Goal: Task Accomplishment & Management: Manage account settings

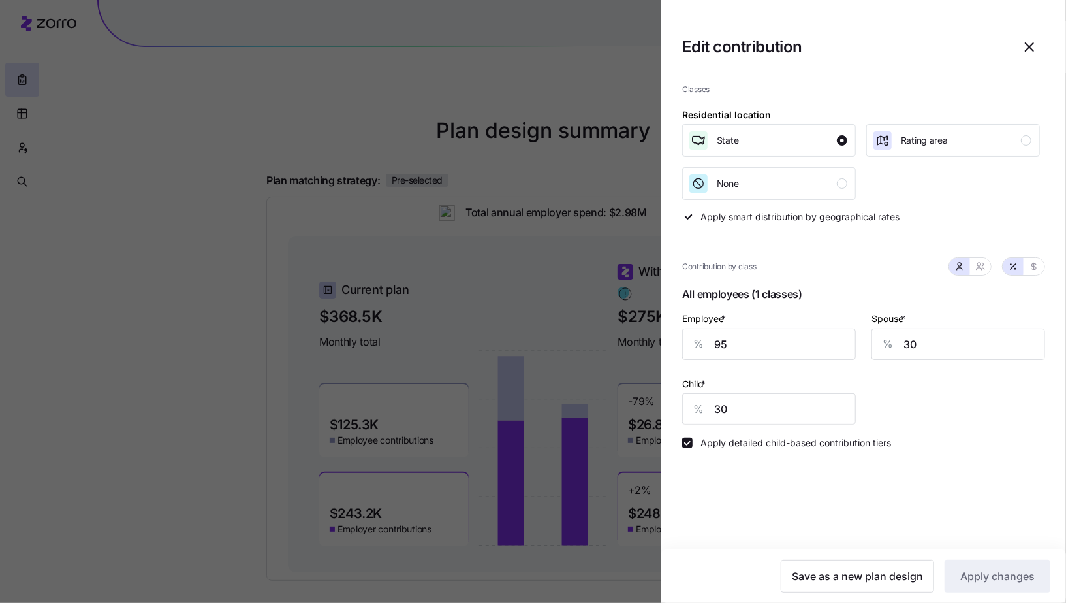
click at [1029, 44] on icon "button" at bounding box center [1030, 47] width 16 height 16
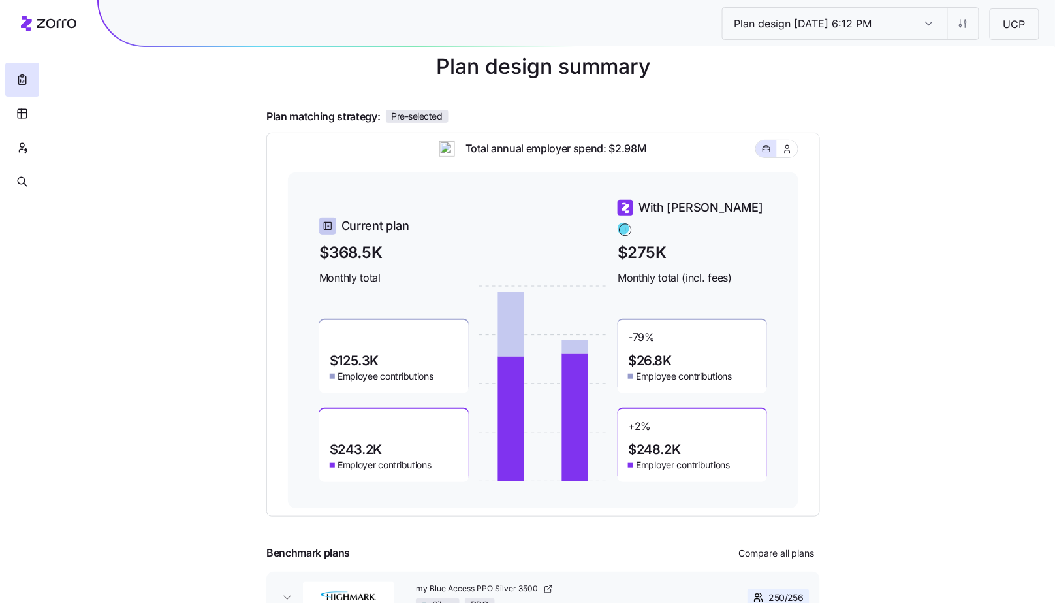
scroll to position [113, 0]
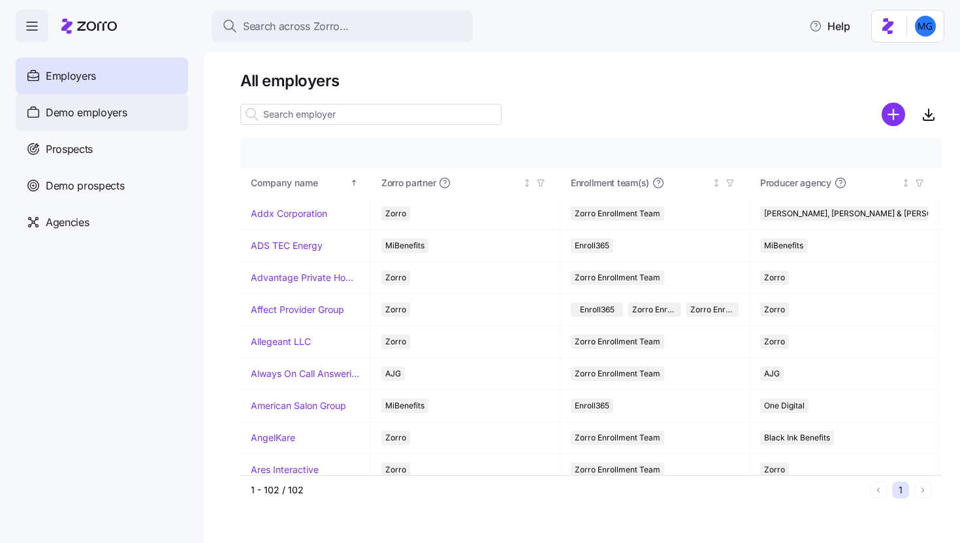
click at [92, 125] on div "Demo employers" at bounding box center [102, 112] width 172 height 37
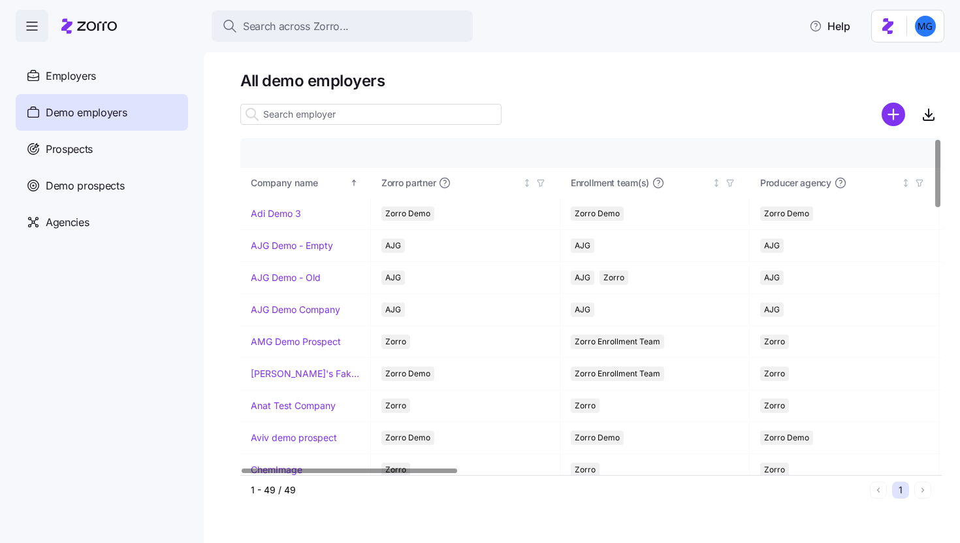
click at [395, 118] on input at bounding box center [370, 114] width 261 height 21
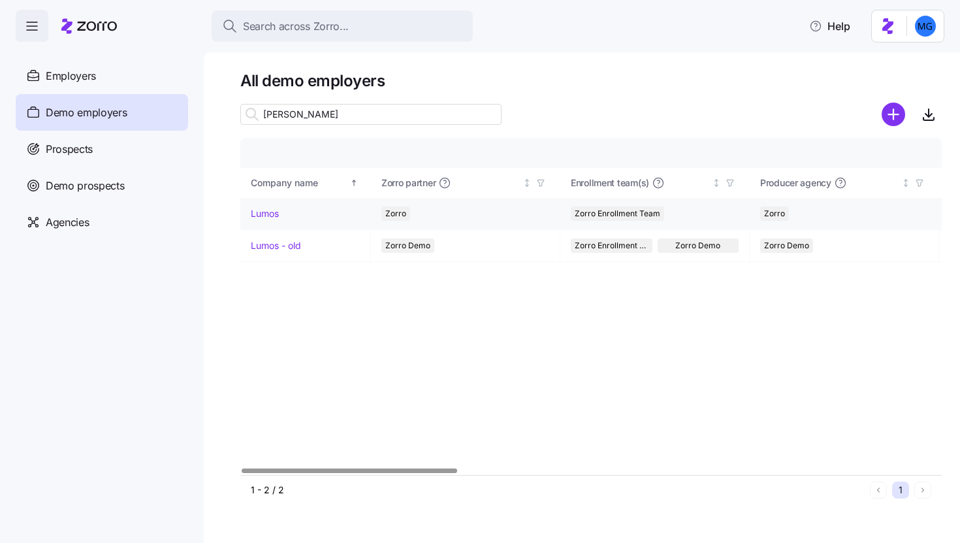
type input "lum"
click at [263, 211] on link "Lumos" at bounding box center [265, 213] width 28 height 13
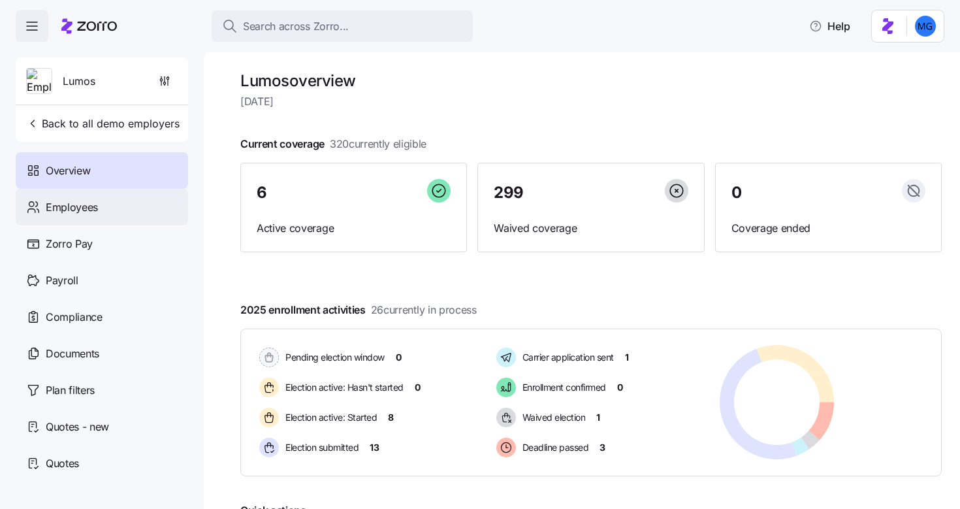
click at [76, 205] on span "Employees" at bounding box center [72, 207] width 52 height 16
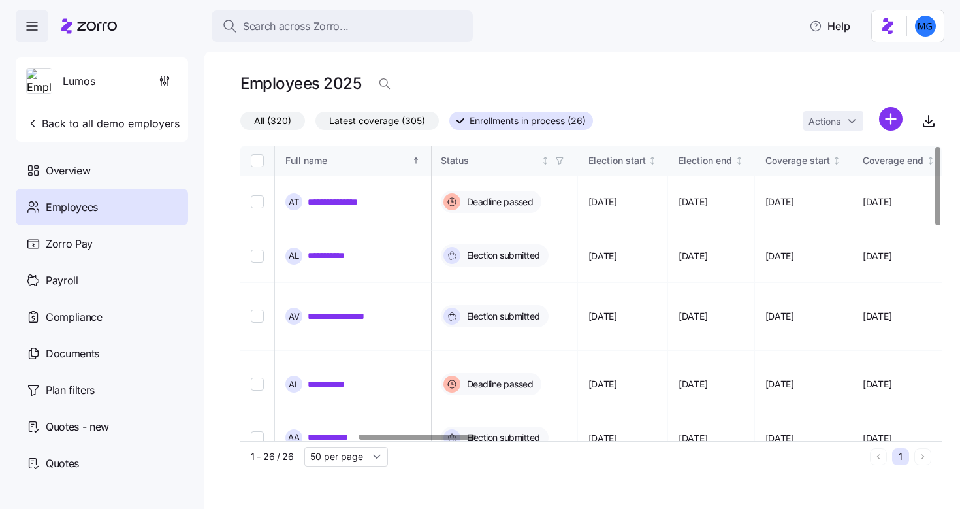
scroll to position [0, 703]
click at [461, 439] on div at bounding box center [418, 436] width 118 height 5
click at [560, 164] on icon "button" at bounding box center [555, 160] width 9 height 9
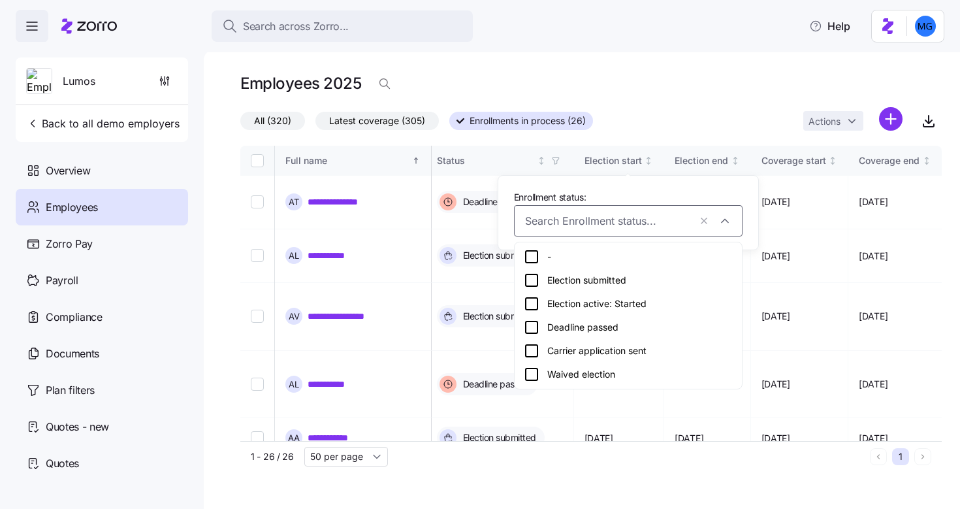
click at [564, 302] on div "Election active: Started" at bounding box center [628, 304] width 209 height 16
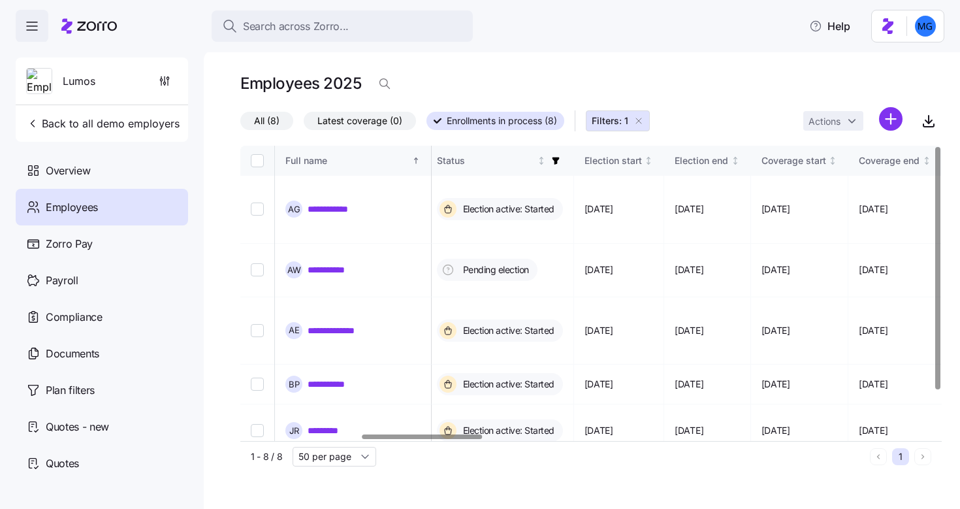
click at [257, 164] on input "Select all records" at bounding box center [257, 160] width 13 height 13
checkbox input "true"
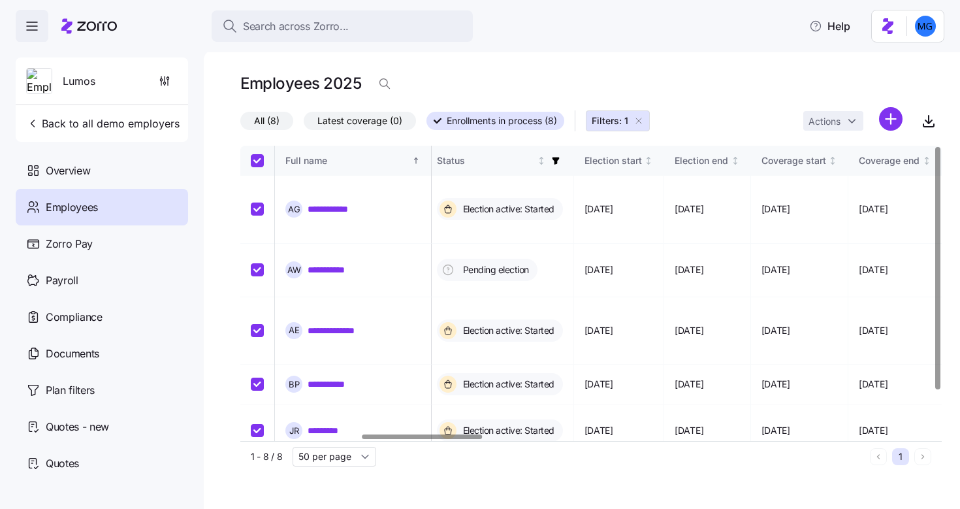
checkbox input "true"
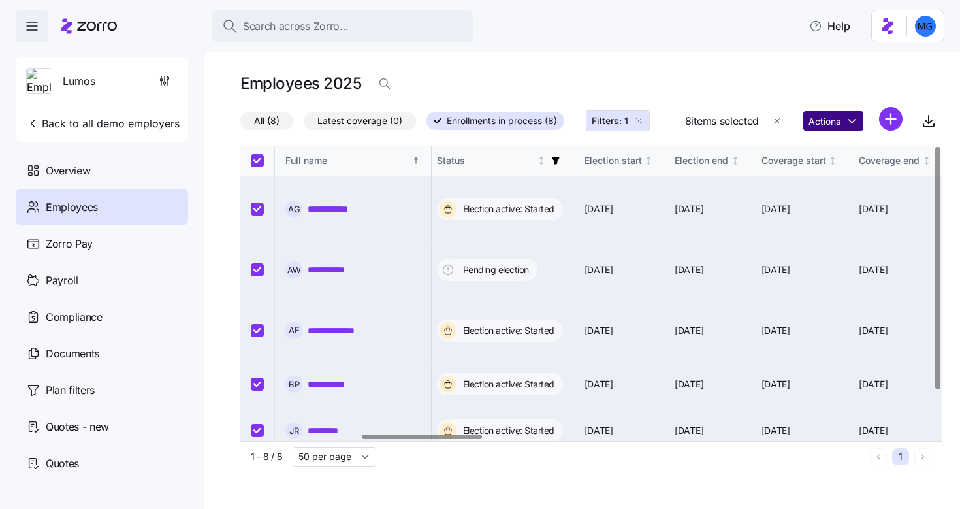
click at [814, 127] on html "**********" at bounding box center [480, 250] width 960 height 501
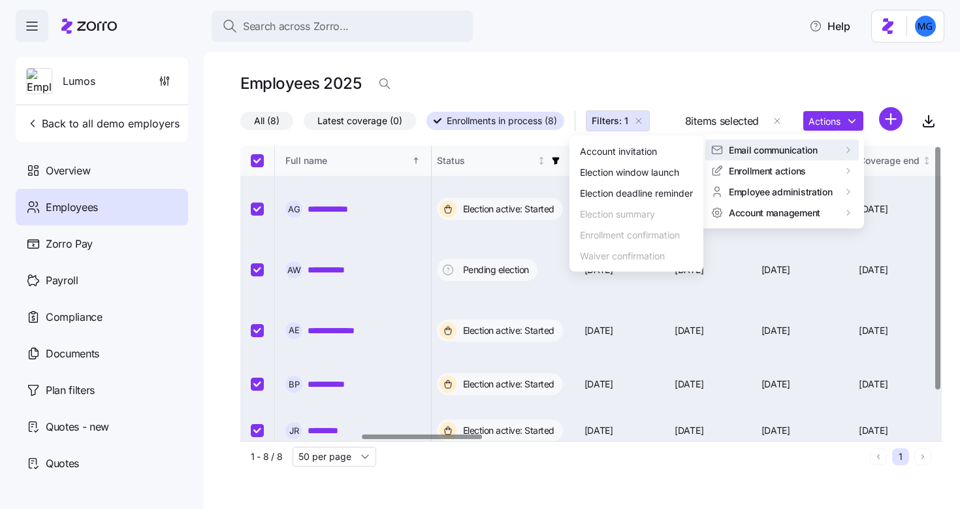
click at [256, 161] on html "**********" at bounding box center [480, 250] width 960 height 501
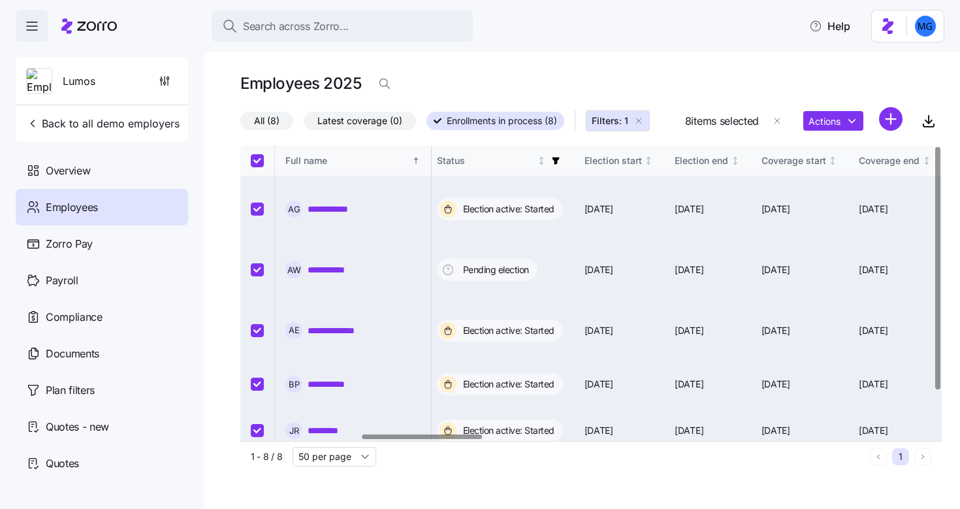
click at [255, 164] on input "Select all records" at bounding box center [257, 160] width 13 height 13
checkbox input "false"
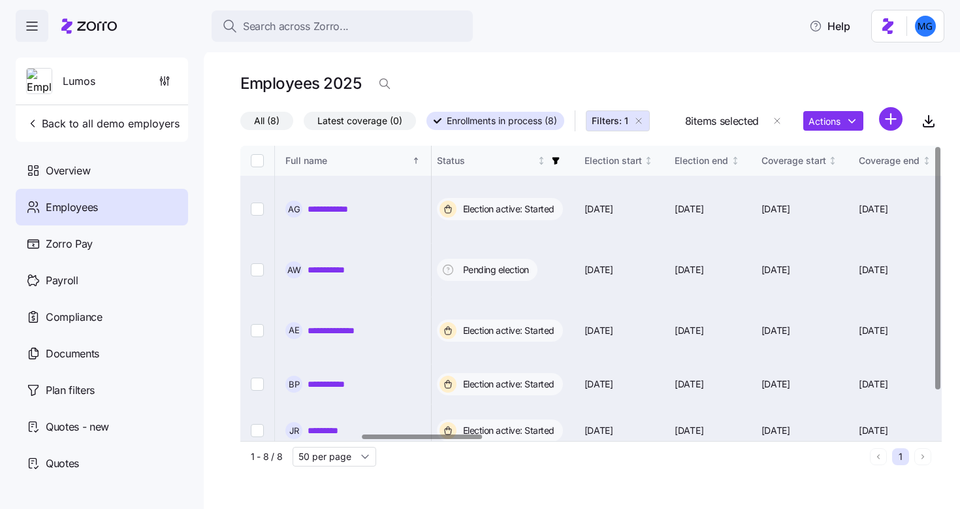
checkbox input "false"
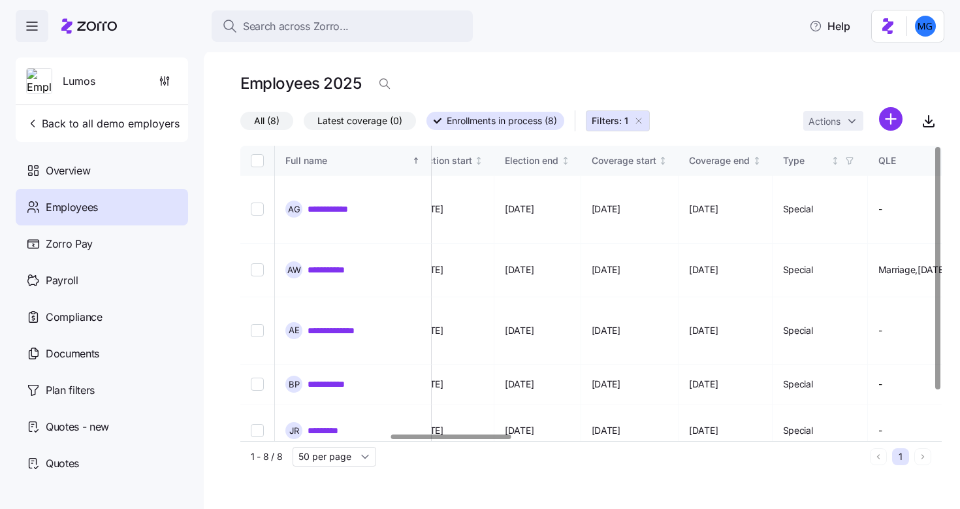
scroll to position [0, 924]
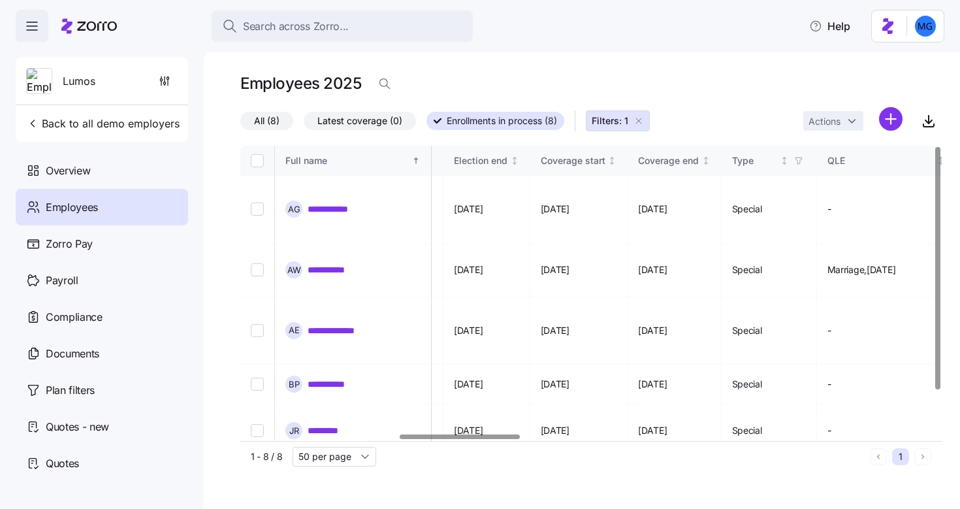
click at [508, 437] on div at bounding box center [460, 436] width 120 height 5
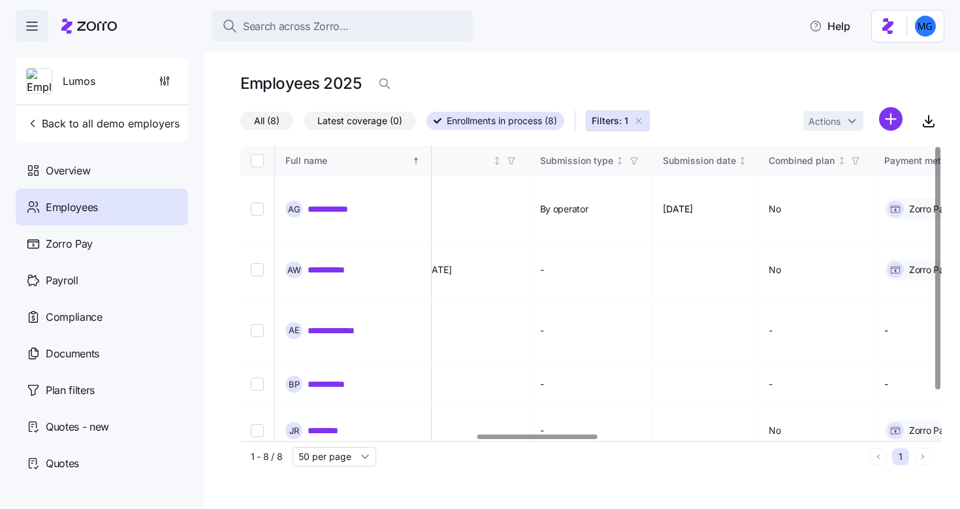
click at [586, 439] on div at bounding box center [537, 436] width 120 height 5
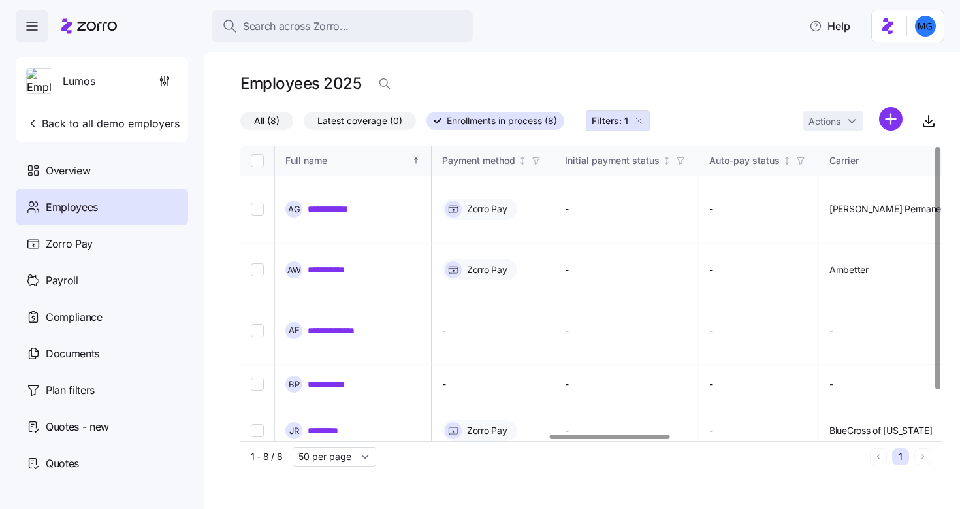
scroll to position [0, 1830]
click at [614, 441] on div at bounding box center [587, 437] width 694 height 8
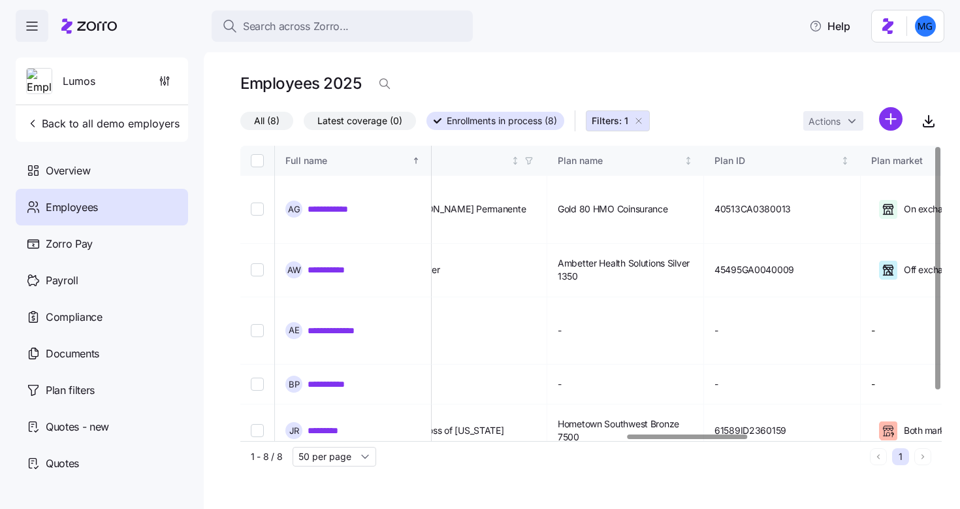
scroll to position [0, 2261]
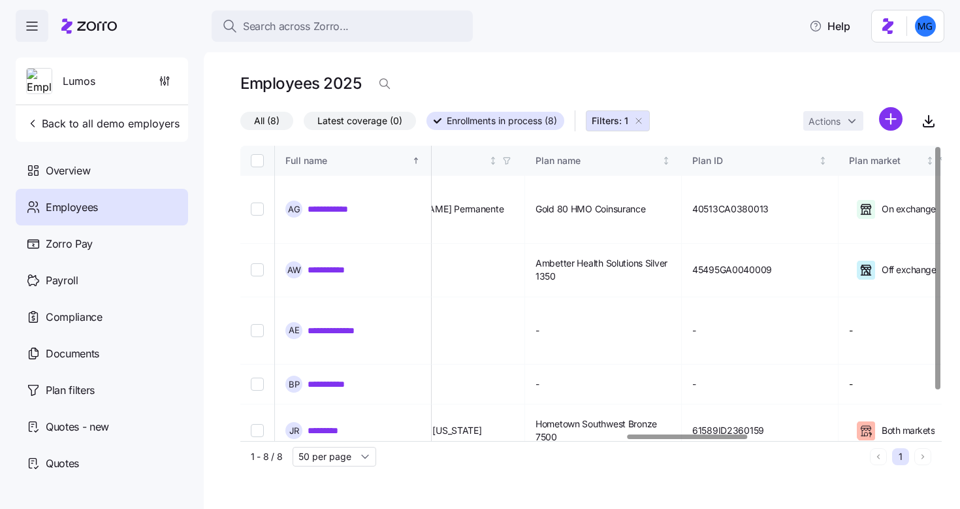
click at [680, 439] on div at bounding box center [688, 436] width 120 height 5
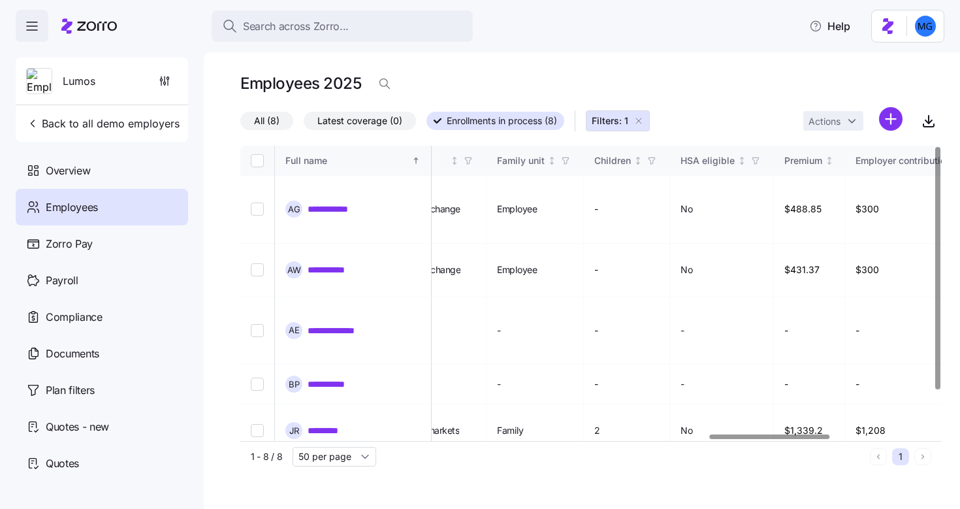
scroll to position [0, 2745]
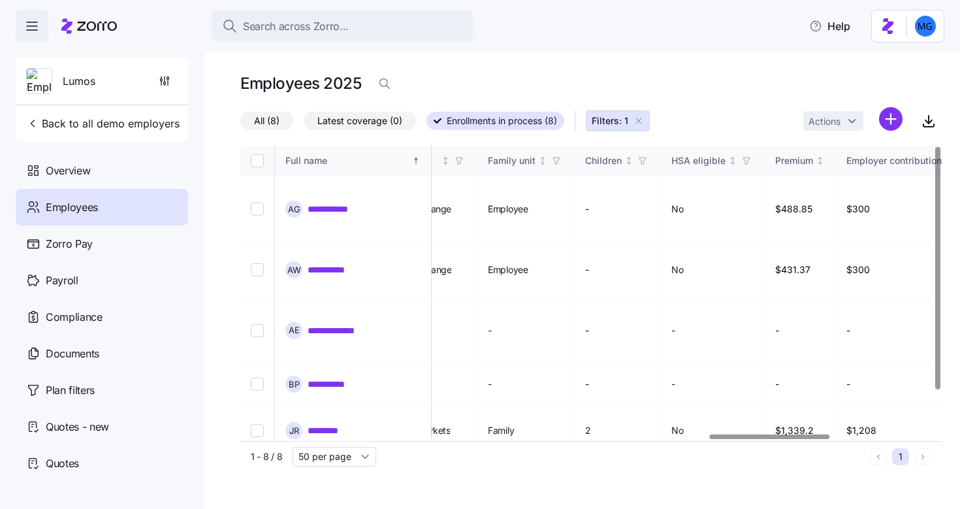
click at [778, 439] on div at bounding box center [770, 436] width 120 height 5
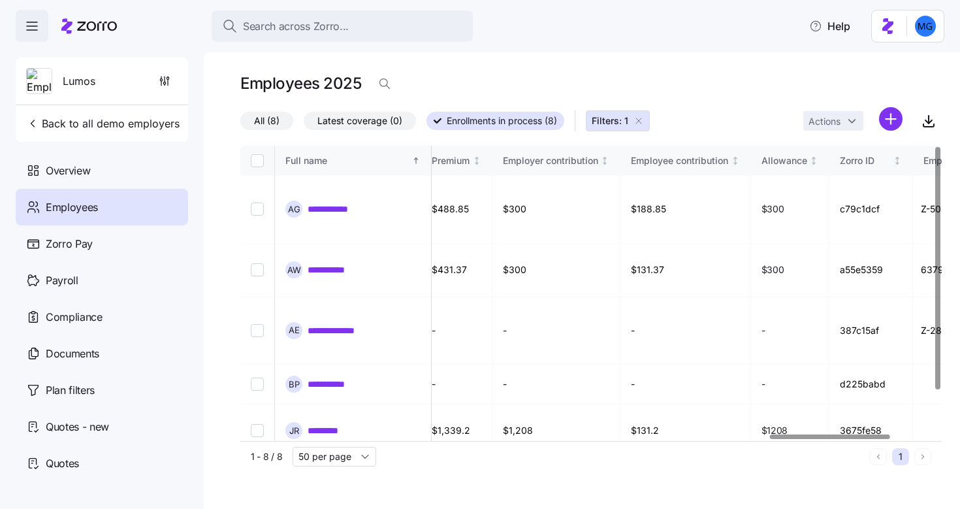
scroll to position [0, 3124]
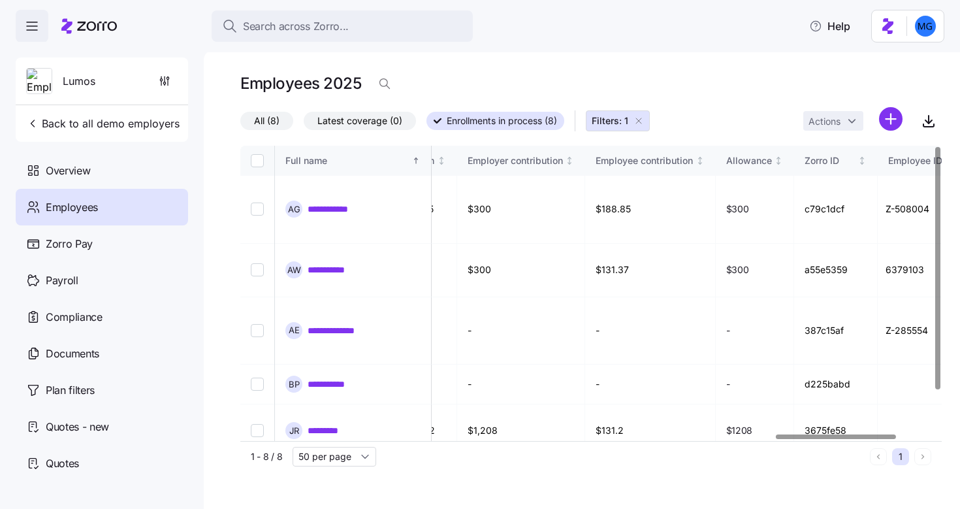
click at [840, 439] on div at bounding box center [836, 436] width 120 height 5
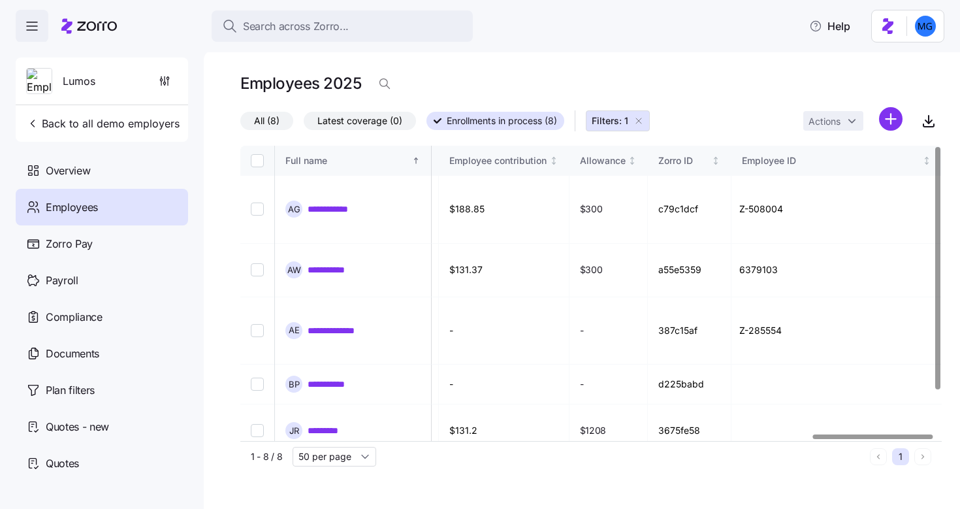
click at [896, 438] on div at bounding box center [873, 436] width 120 height 5
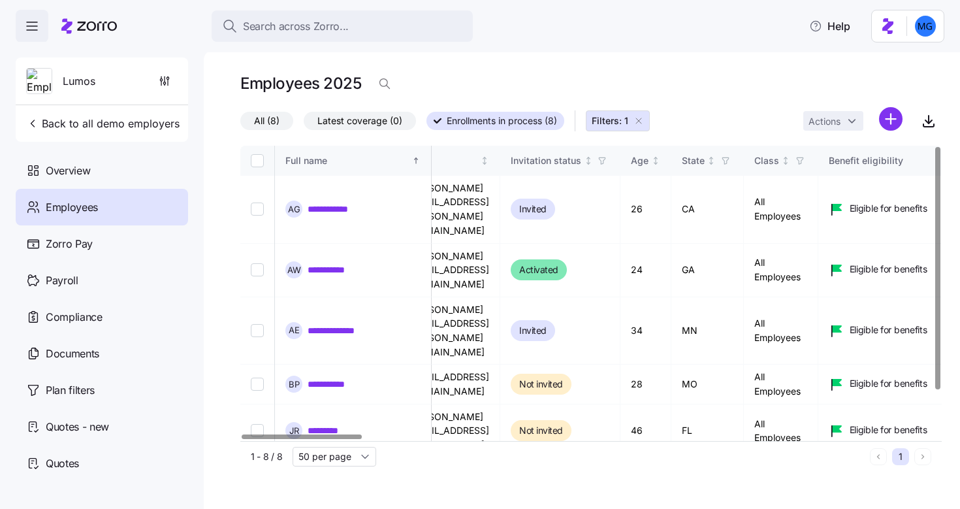
scroll to position [0, 0]
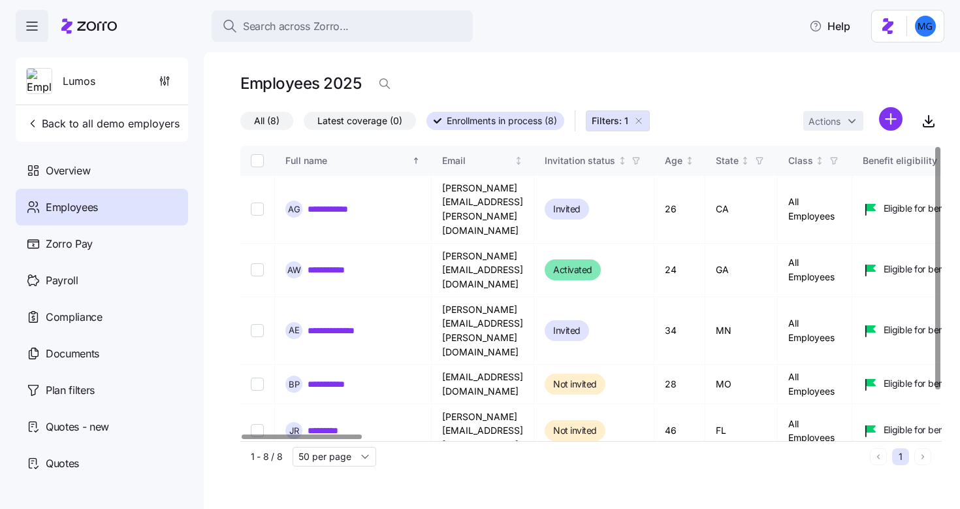
click at [249, 439] on div at bounding box center [302, 436] width 120 height 5
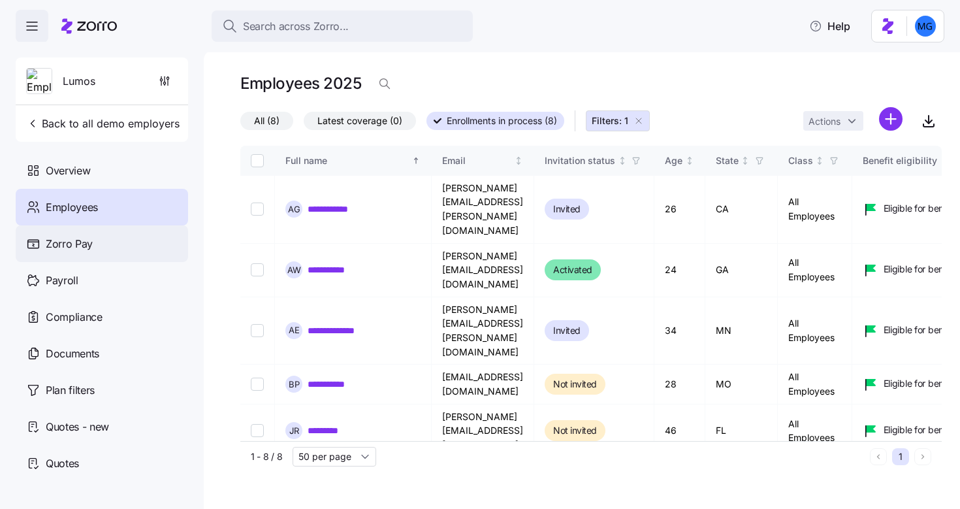
click at [127, 240] on div "Zorro Pay" at bounding box center [102, 243] width 172 height 37
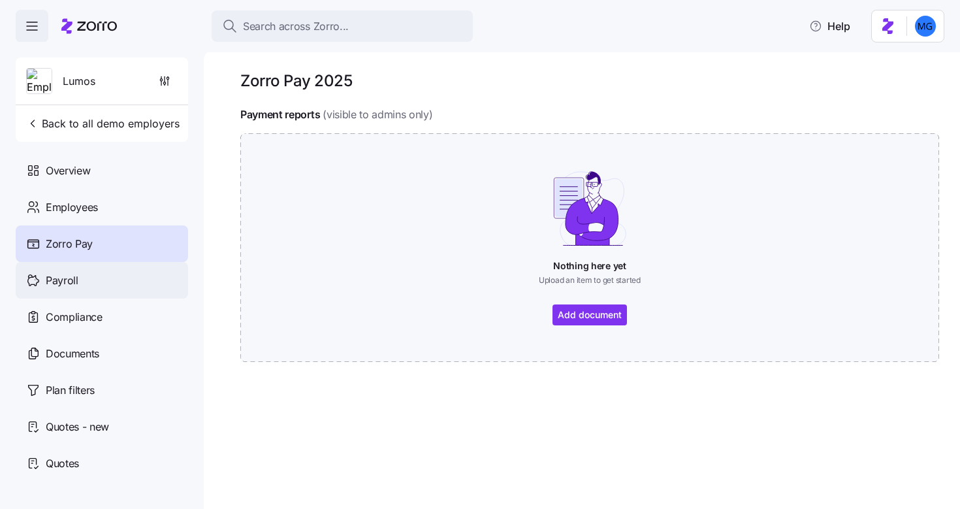
click at [118, 274] on div "Payroll" at bounding box center [102, 280] width 172 height 37
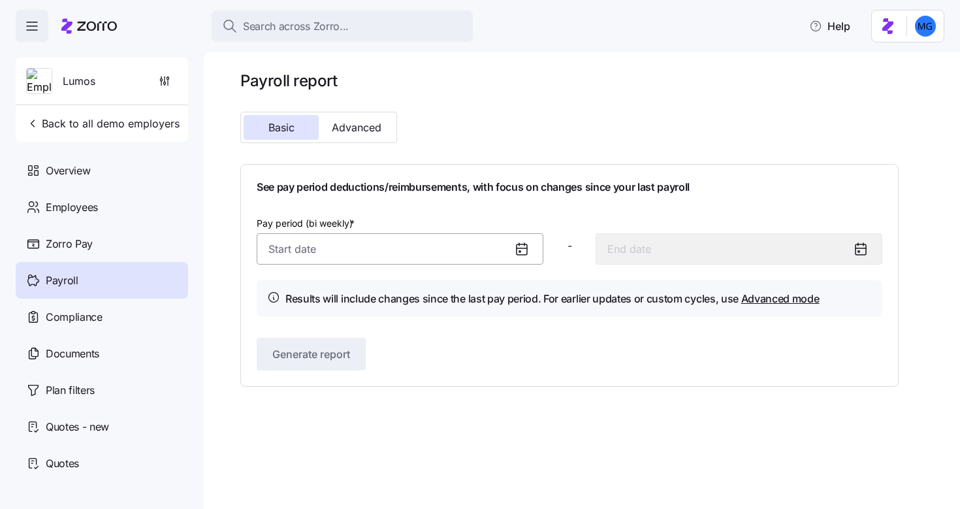
click at [383, 246] on input "Pay period (bi weekly) *" at bounding box center [400, 248] width 287 height 31
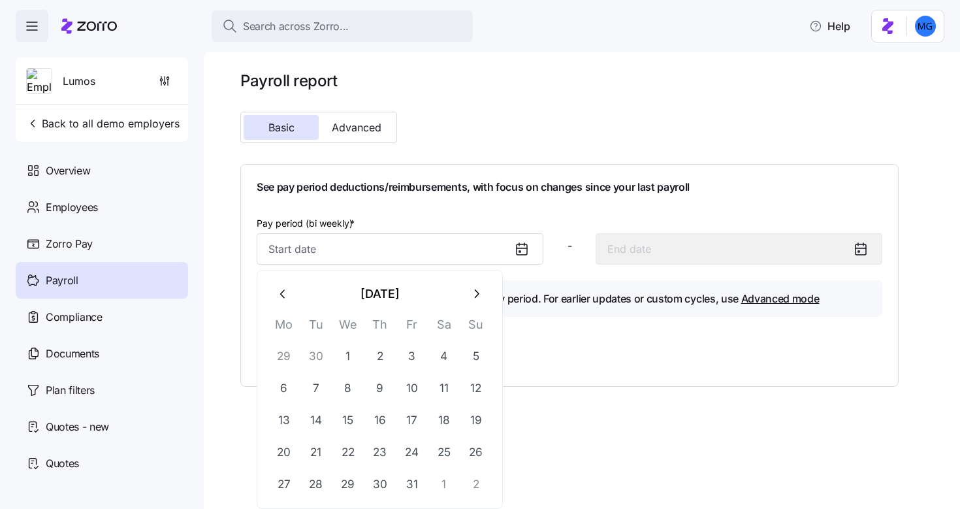
click at [287, 296] on icon "button" at bounding box center [283, 294] width 14 height 14
click at [283, 354] on button "1" at bounding box center [283, 356] width 31 height 31
type input "September 1, 2025"
type input "September 14, 2025"
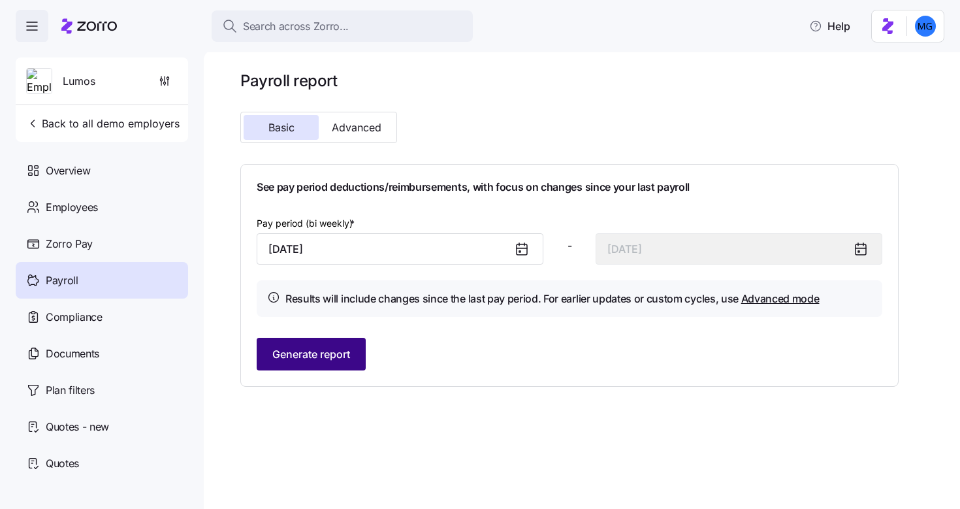
click at [309, 361] on span "Generate report" at bounding box center [311, 354] width 78 height 16
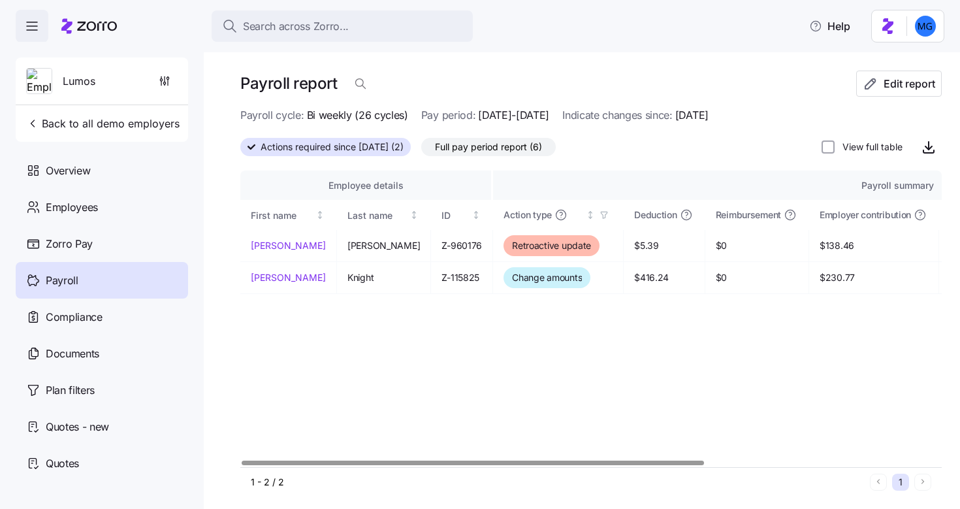
click at [528, 153] on span "Full pay period report (6)" at bounding box center [488, 146] width 107 height 17
click at [421, 150] on input "Full pay period report (6)" at bounding box center [421, 150] width 0 height 0
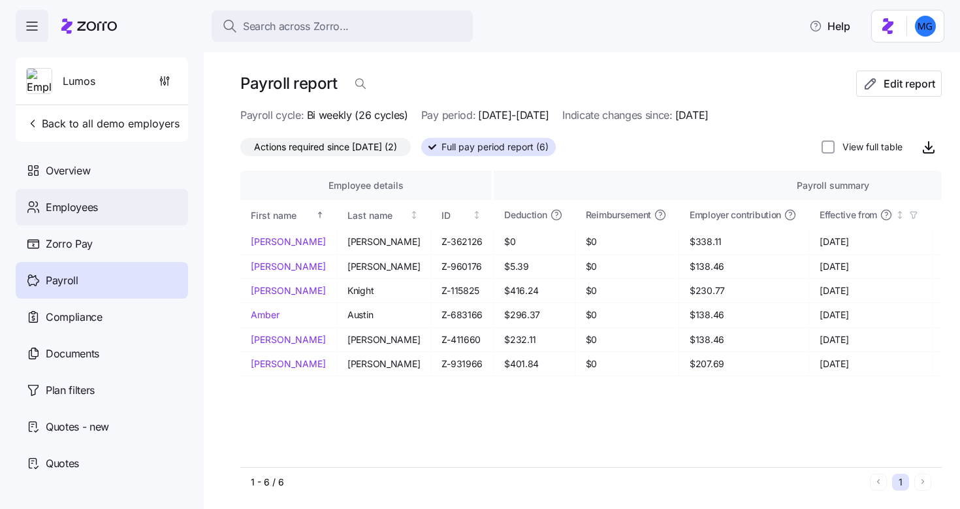
click at [89, 200] on span "Employees" at bounding box center [72, 207] width 52 height 16
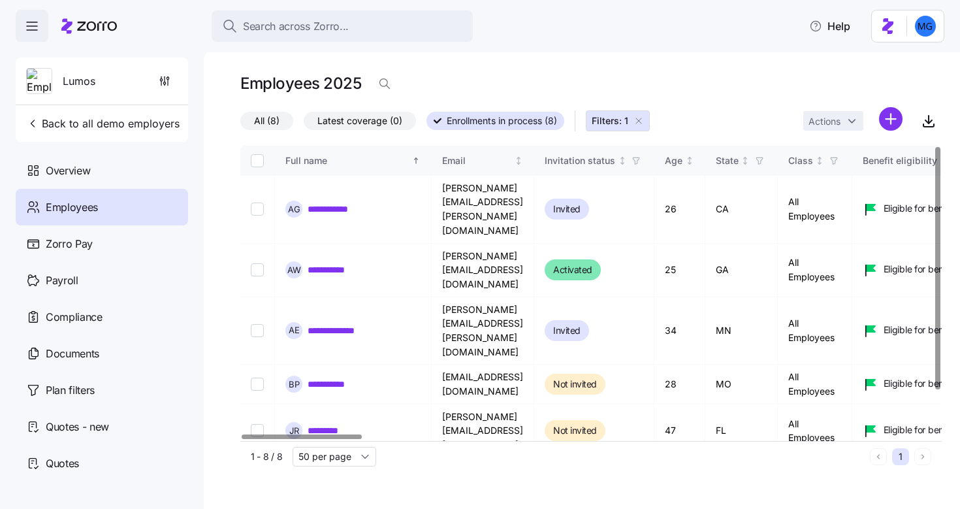
click at [417, 160] on icon "Sorted ascending" at bounding box center [415, 160] width 9 height 9
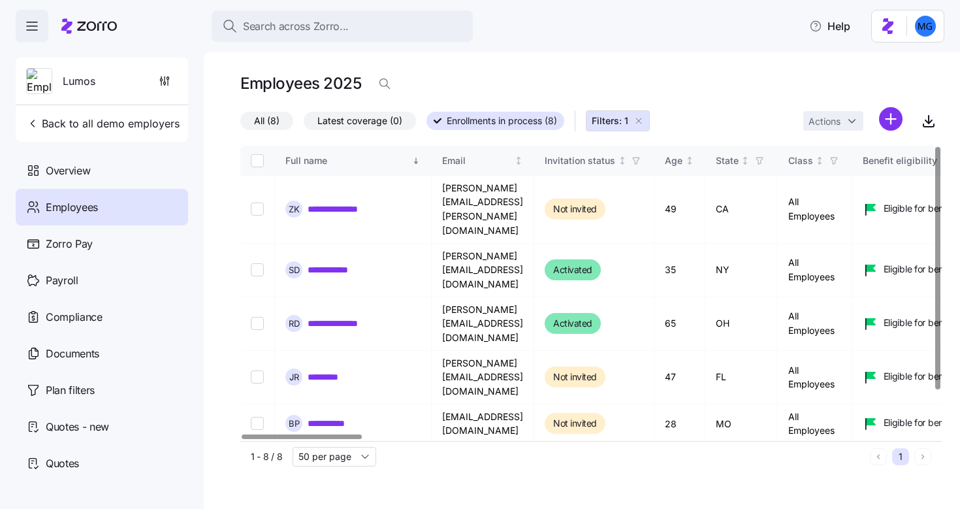
click at [411, 164] on div "Full name" at bounding box center [352, 160] width 135 height 14
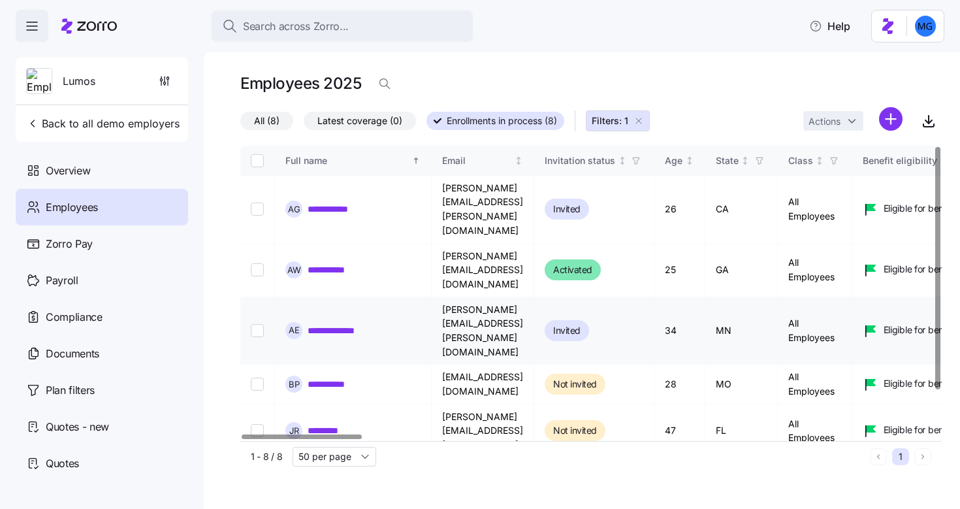
click at [326, 324] on link "**********" at bounding box center [336, 330] width 57 height 13
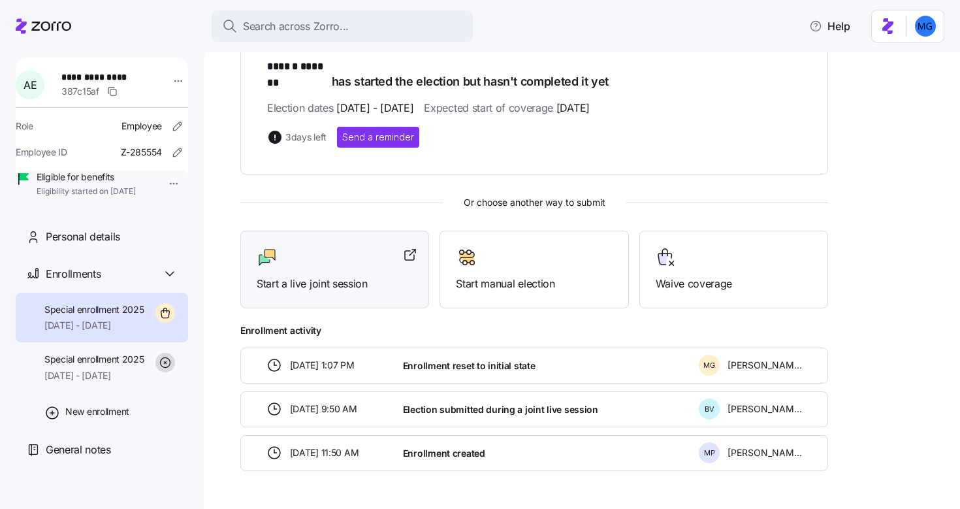
scroll to position [264, 0]
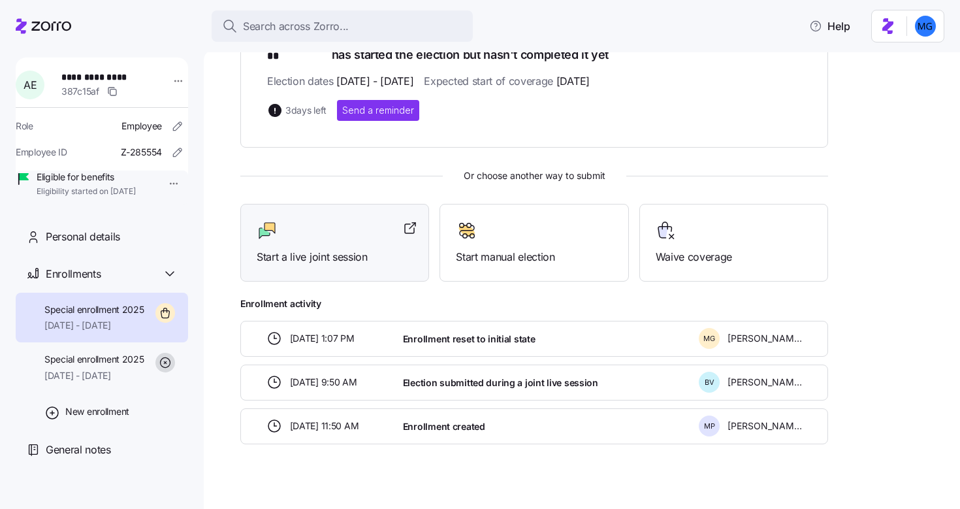
click at [340, 232] on div "Start a live joint session" at bounding box center [335, 242] width 156 height 45
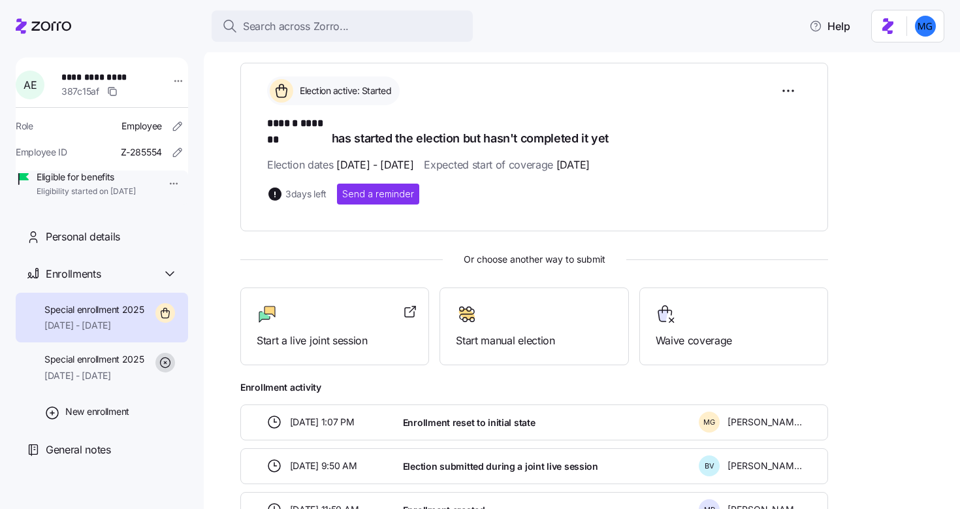
scroll to position [0, 0]
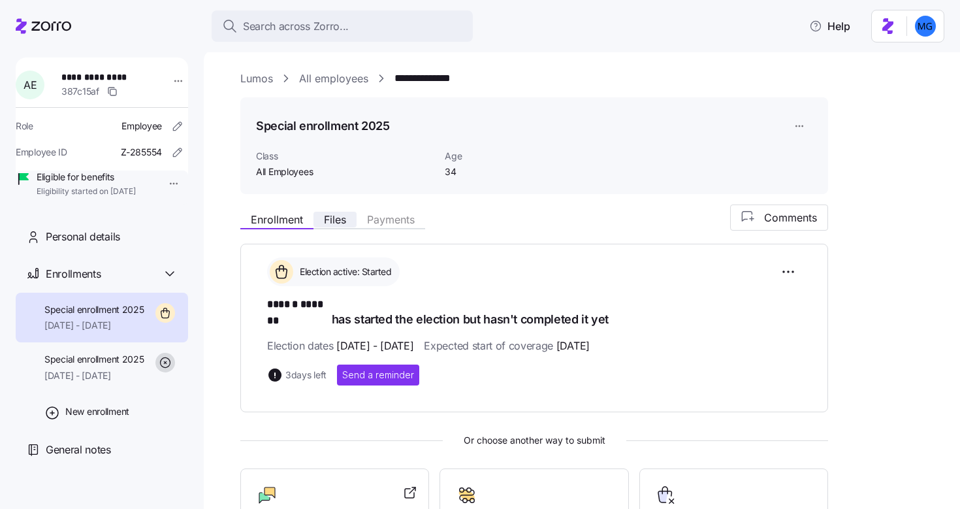
click at [340, 225] on span "Files" at bounding box center [335, 219] width 22 height 10
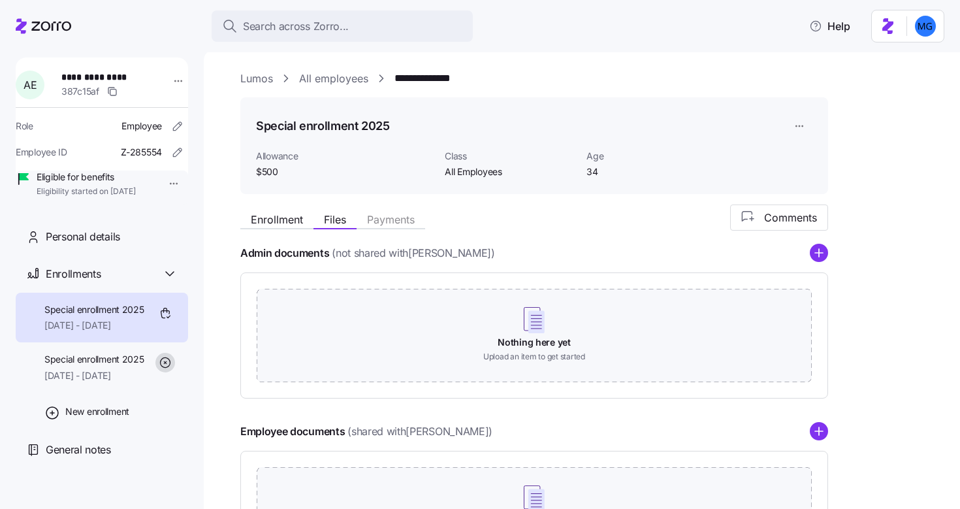
click at [256, 80] on link "Lumos" at bounding box center [256, 79] width 33 height 16
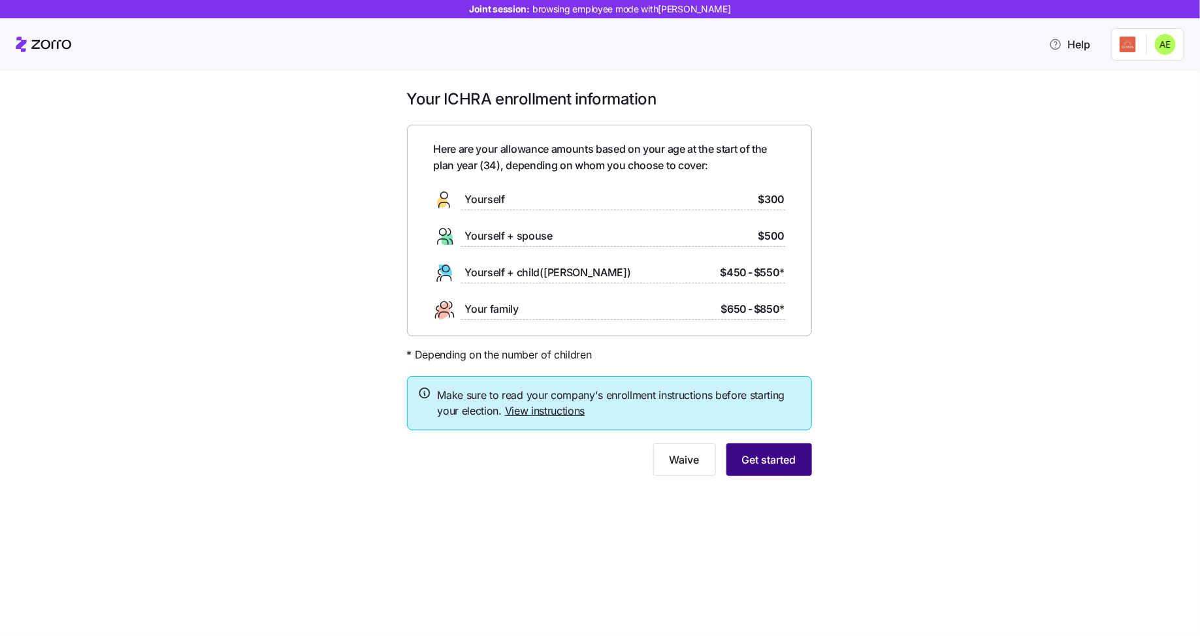
click at [787, 453] on span "Get started" at bounding box center [769, 460] width 54 height 16
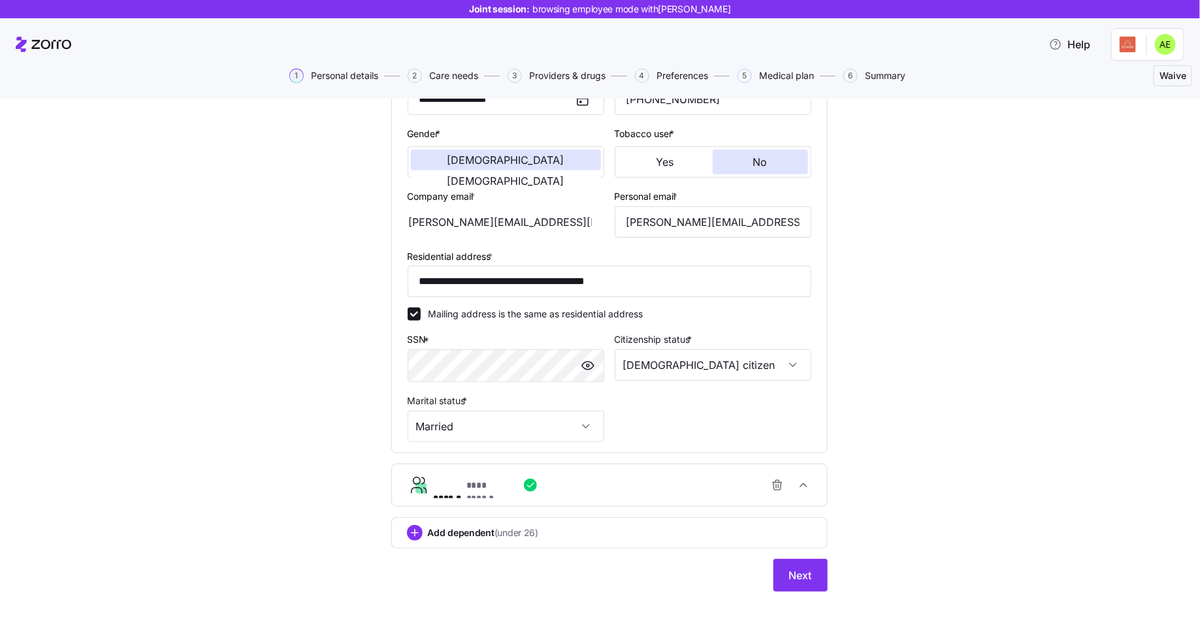
scroll to position [234, 0]
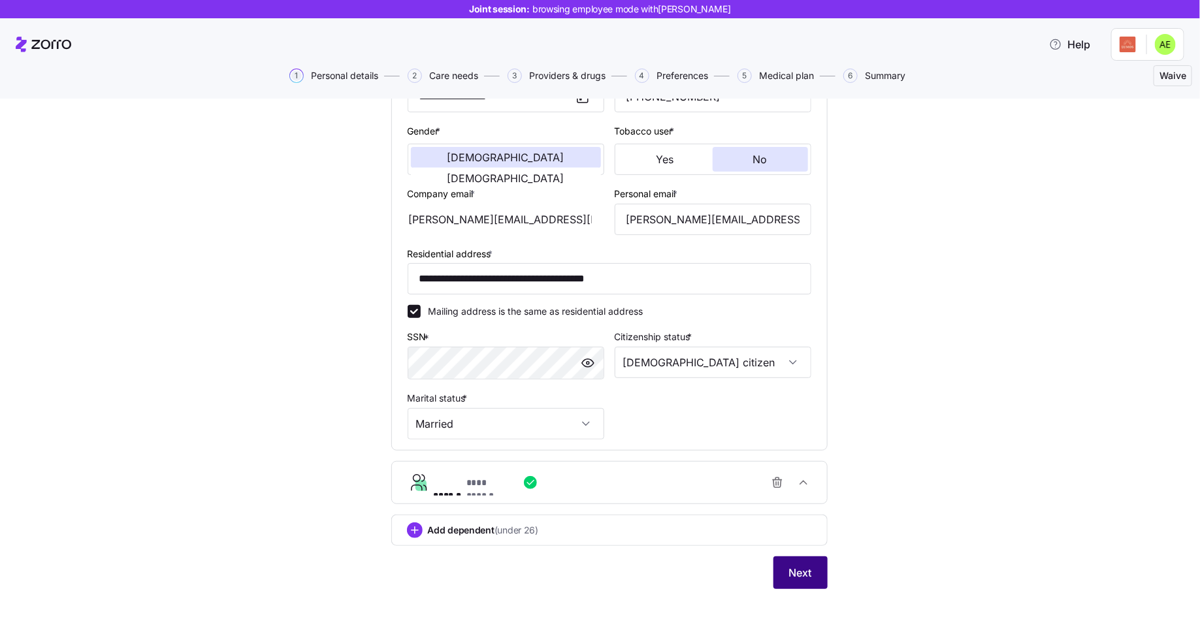
click at [791, 573] on span "Next" at bounding box center [800, 573] width 23 height 16
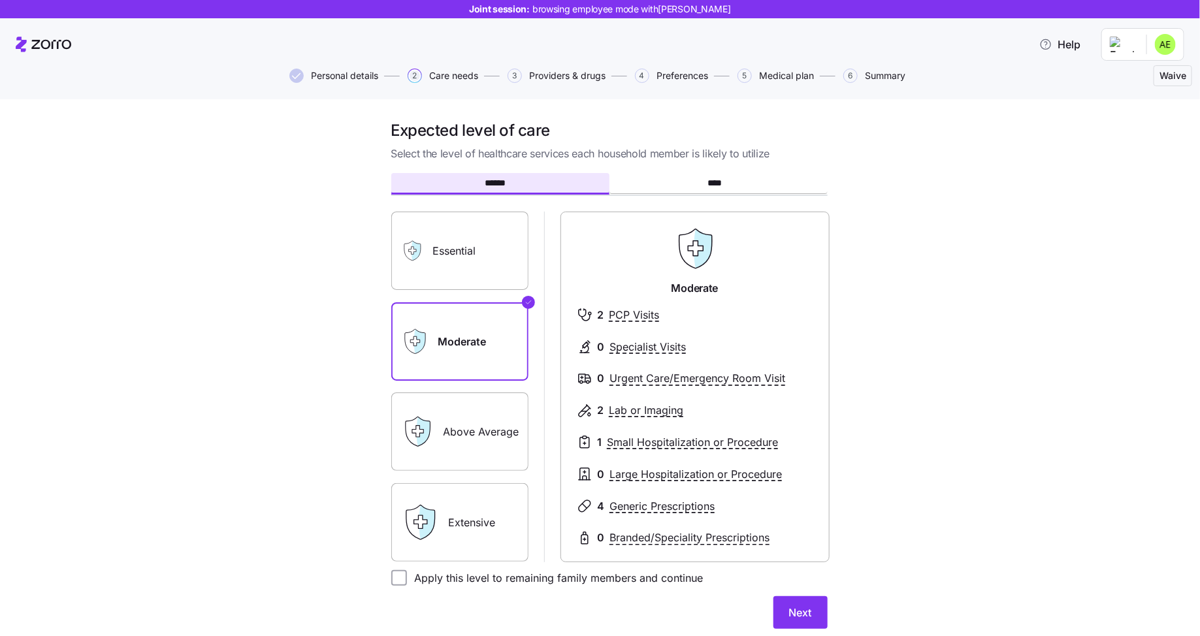
click at [478, 513] on label "Extensive" at bounding box center [459, 522] width 137 height 78
click at [0, 0] on input "Extensive" at bounding box center [0, 0] width 0 height 0
click at [475, 255] on label "Essential" at bounding box center [459, 251] width 137 height 78
click at [0, 0] on input "Essential" at bounding box center [0, 0] width 0 height 0
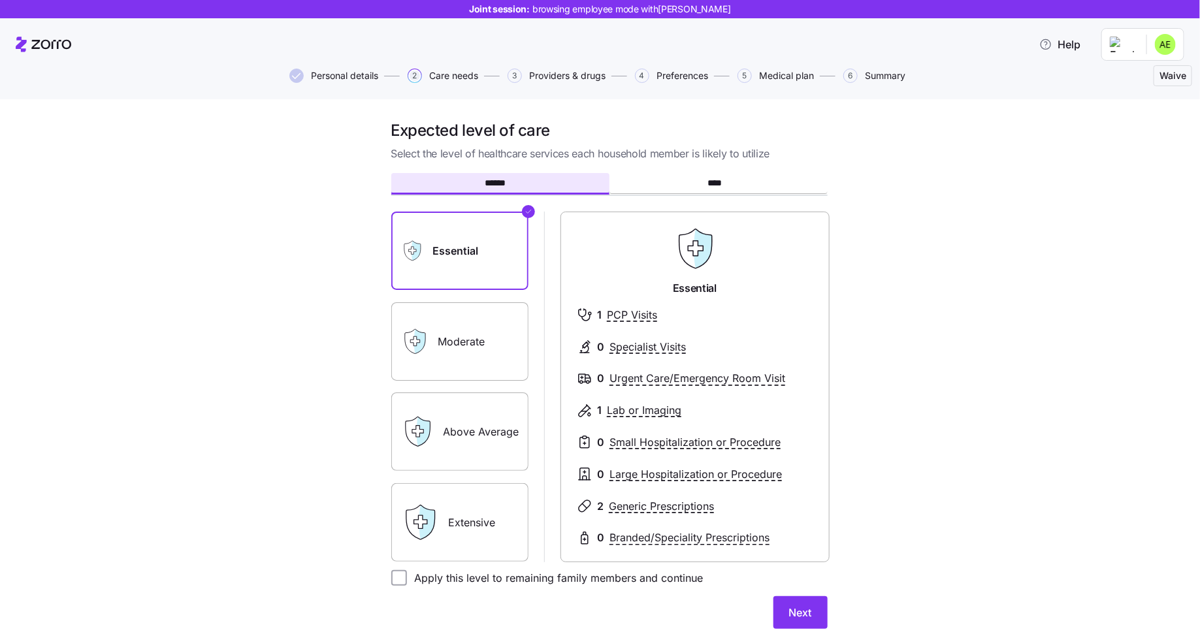
click at [456, 431] on label "Above Average" at bounding box center [459, 431] width 137 height 78
click at [0, 0] on input "Above Average" at bounding box center [0, 0] width 0 height 0
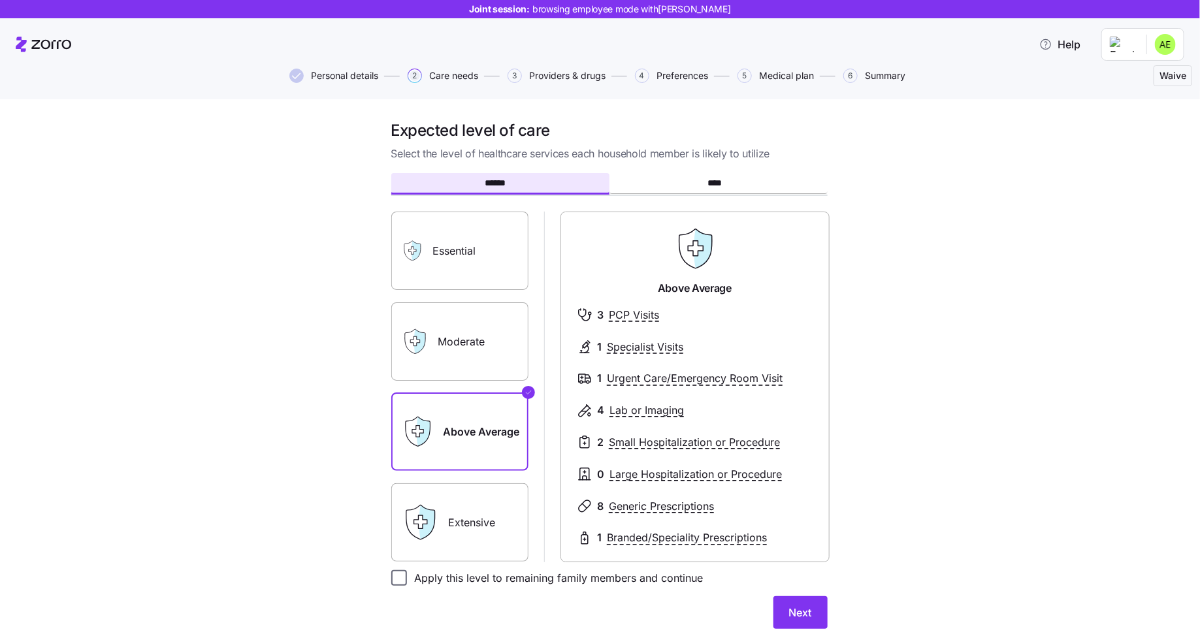
click at [395, 581] on input "Apply this level to remaining family members and continue" at bounding box center [399, 578] width 16 height 16
checkbox input "true"
click at [789, 607] on span "Next" at bounding box center [800, 613] width 23 height 16
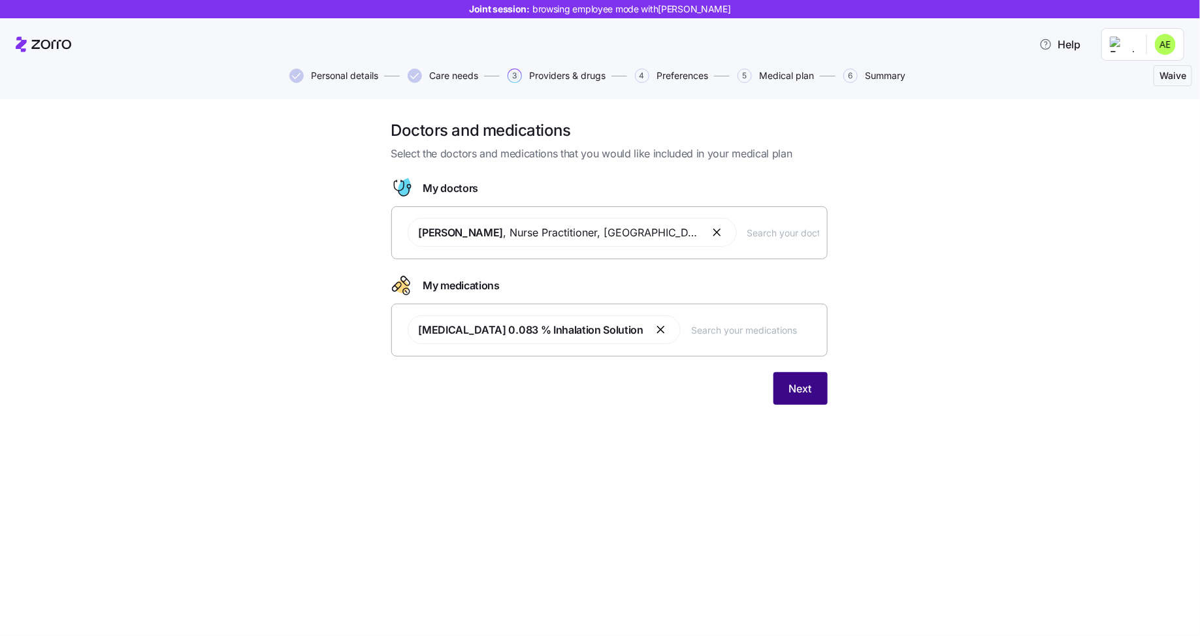
click at [821, 387] on button "Next" at bounding box center [800, 388] width 54 height 33
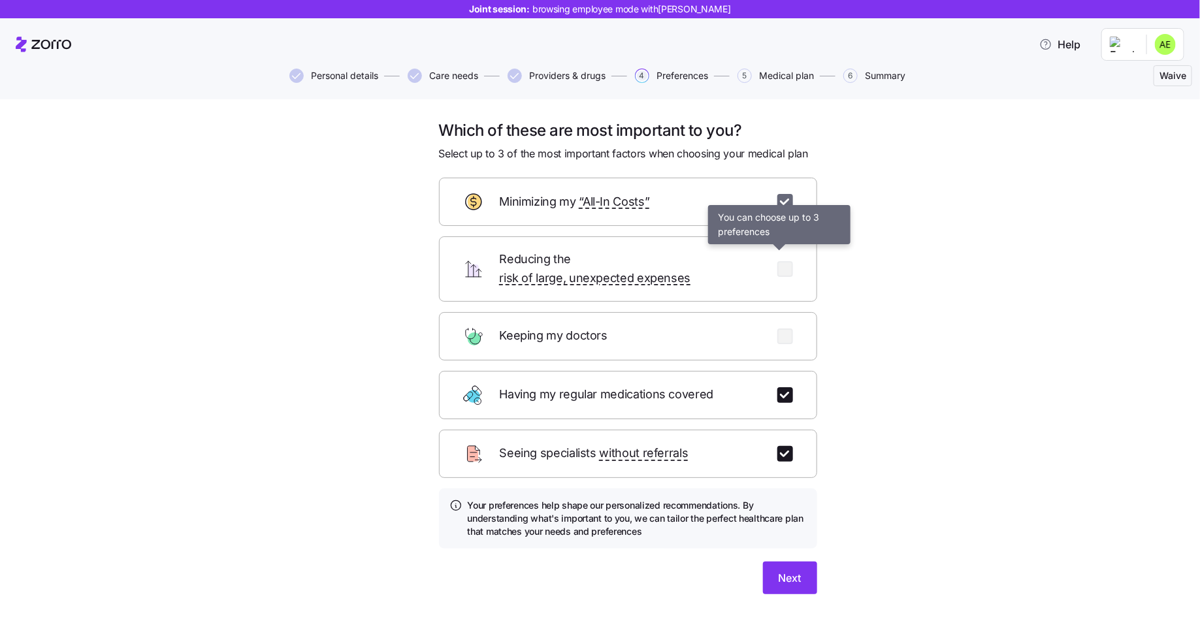
click at [777, 199] on input "checkbox" at bounding box center [785, 202] width 16 height 16
checkbox input "false"
click at [783, 446] on input "checkbox" at bounding box center [785, 454] width 16 height 16
checkbox input "false"
click at [779, 328] on input "checkbox" at bounding box center [785, 336] width 16 height 16
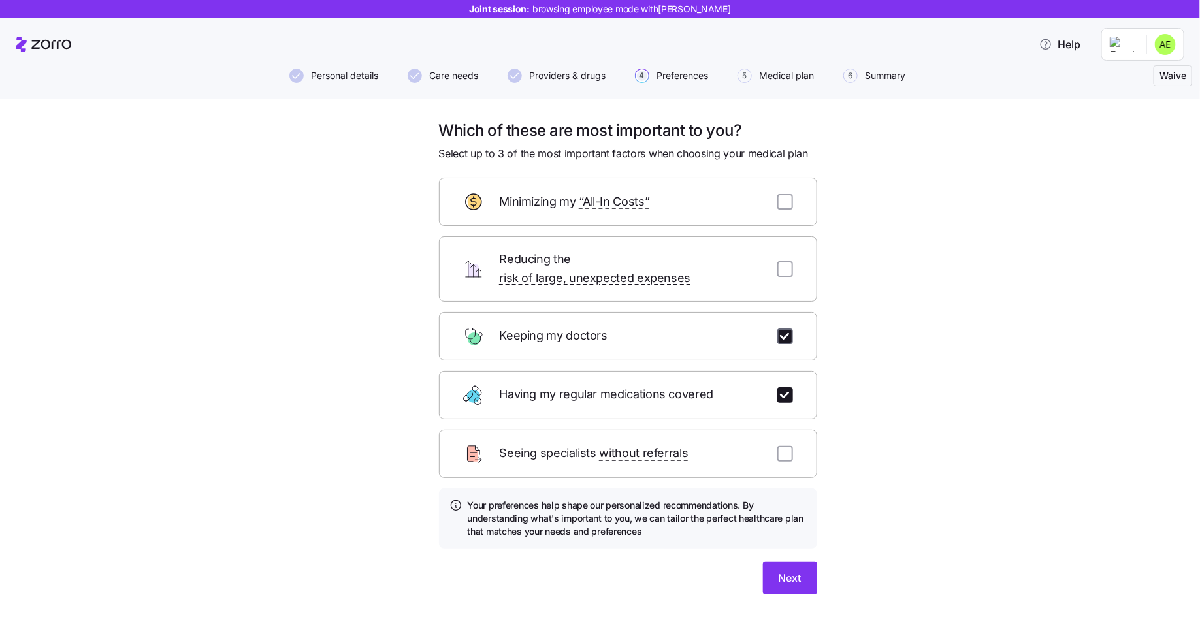
checkbox input "true"
click at [782, 207] on input "checkbox" at bounding box center [785, 202] width 16 height 16
checkbox input "true"
click at [794, 570] on span "Next" at bounding box center [789, 578] width 23 height 16
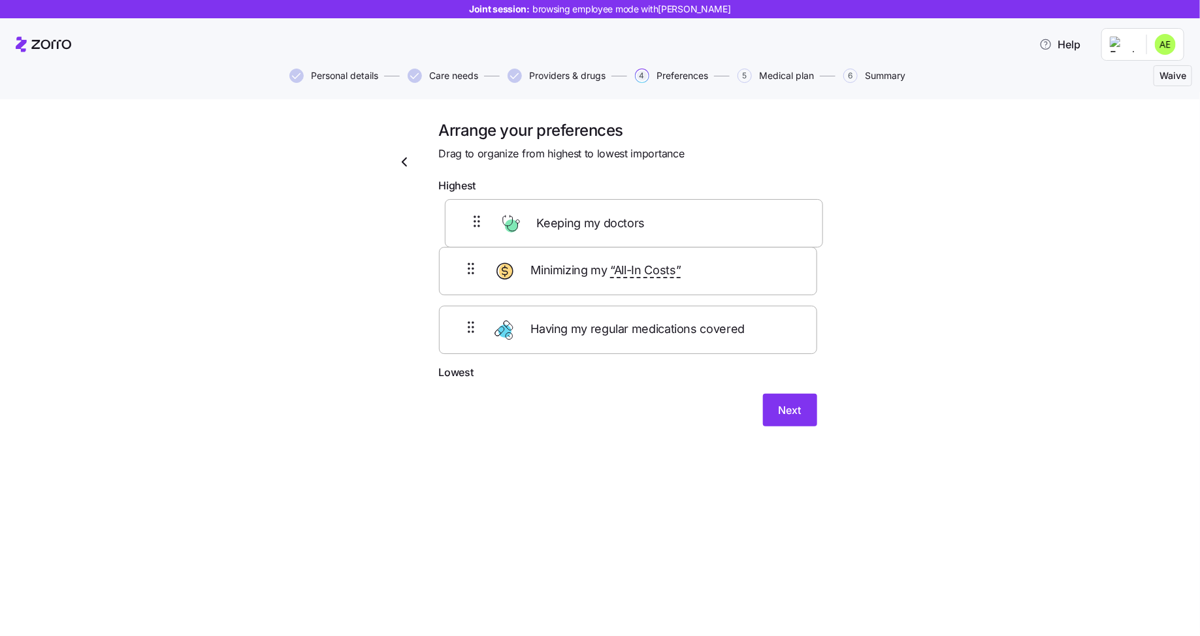
drag, startPoint x: 744, startPoint y: 336, endPoint x: 750, endPoint y: 210, distance: 126.9
click at [750, 210] on div "Minimizing my “All-In Costs” Having my regular medications covered Keeping my d…" at bounding box center [628, 281] width 378 height 165
drag, startPoint x: 699, startPoint y: 341, endPoint x: 705, endPoint y: 288, distance: 53.2
click at [705, 288] on div "Keeping my doctors Minimizing my “All-In Costs” Having my regular medications c…" at bounding box center [628, 281] width 378 height 165
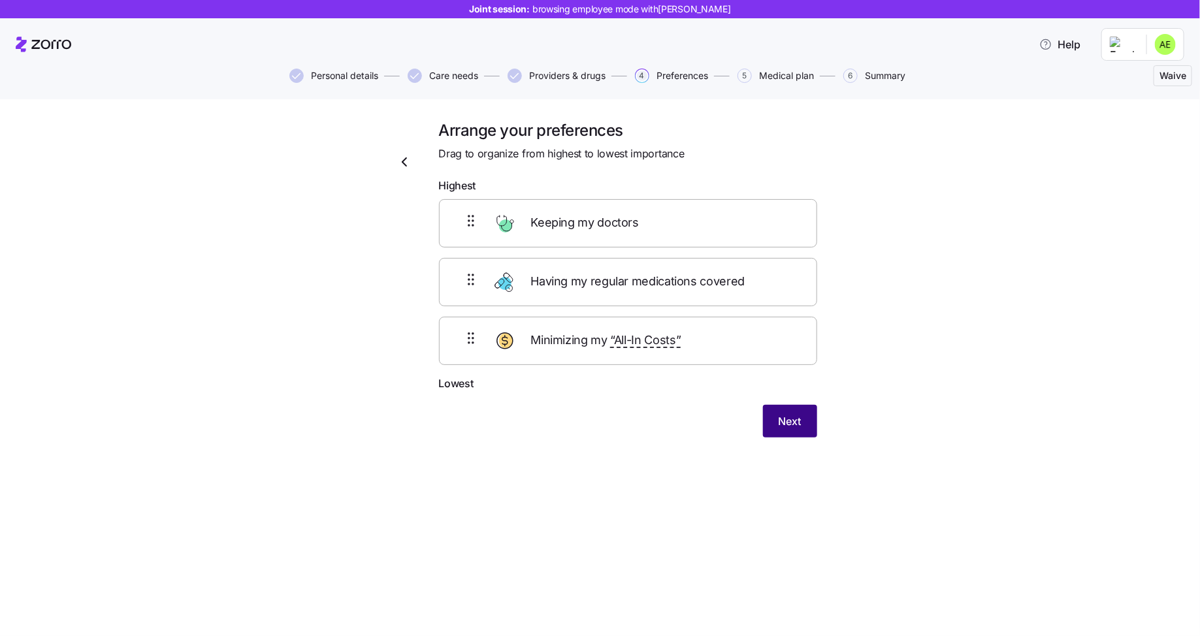
click at [803, 428] on button "Next" at bounding box center [790, 421] width 54 height 33
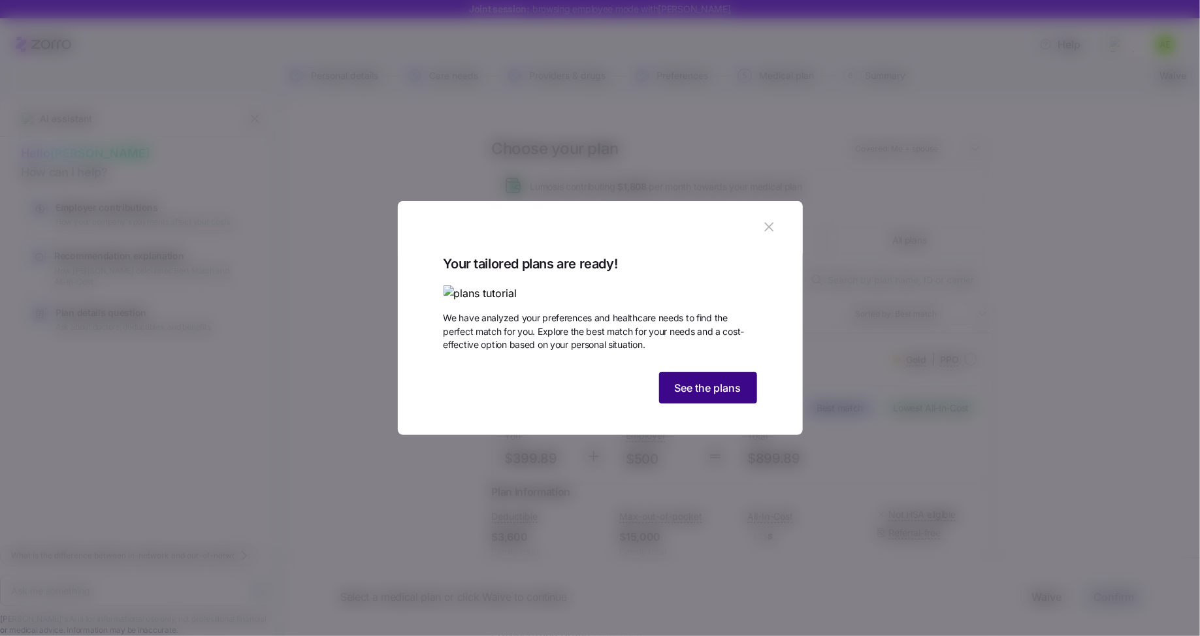
click at [705, 396] on span "See the plans" at bounding box center [708, 388] width 67 height 16
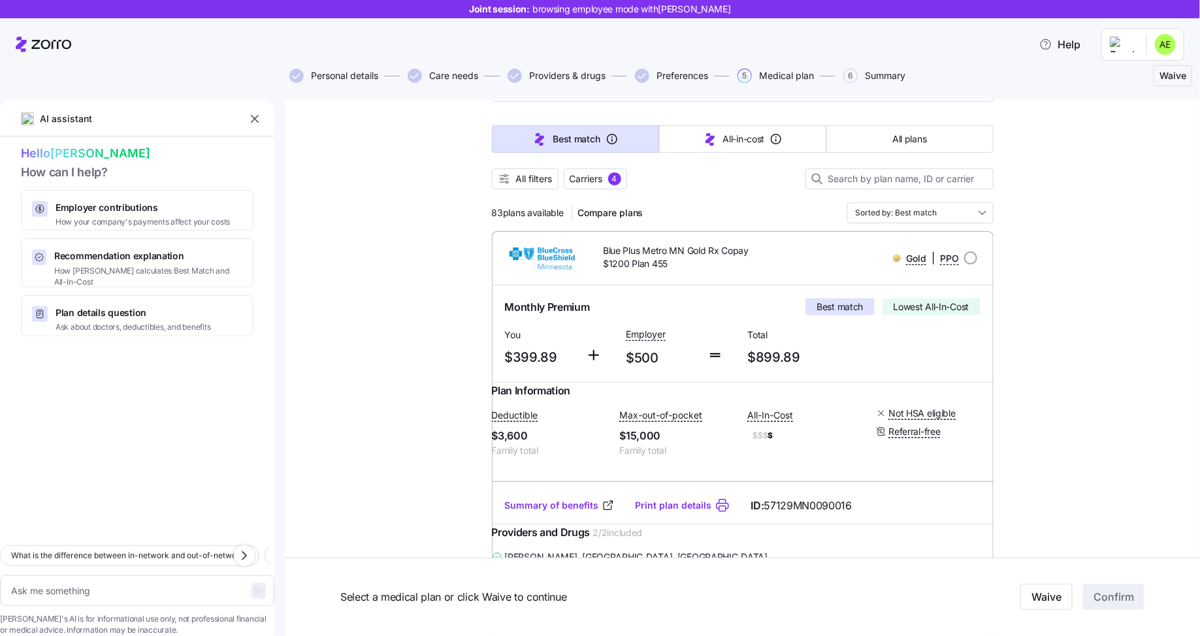
scroll to position [105, 0]
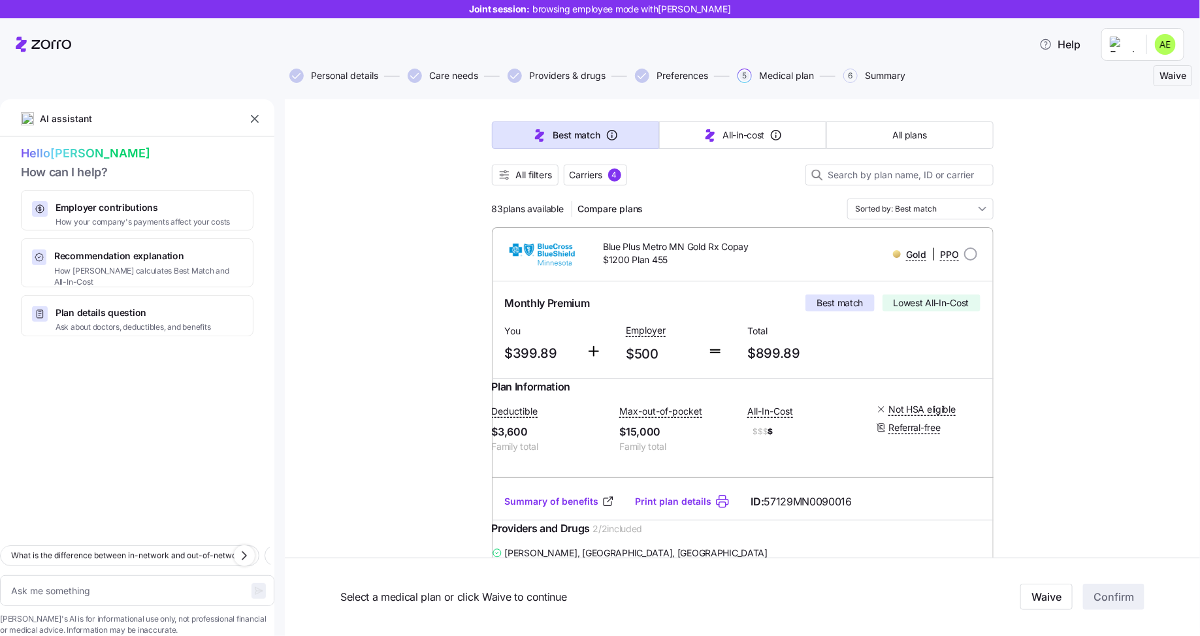
drag, startPoint x: 502, startPoint y: 354, endPoint x: 551, endPoint y: 355, distance: 49.0
click at [551, 355] on span "$399.89" at bounding box center [540, 354] width 71 height 22
drag, startPoint x: 551, startPoint y: 353, endPoint x: 498, endPoint y: 355, distance: 53.6
click at [500, 355] on div "You $399.89" at bounding box center [540, 344] width 81 height 54
drag, startPoint x: 625, startPoint y: 350, endPoint x: 654, endPoint y: 354, distance: 29.6
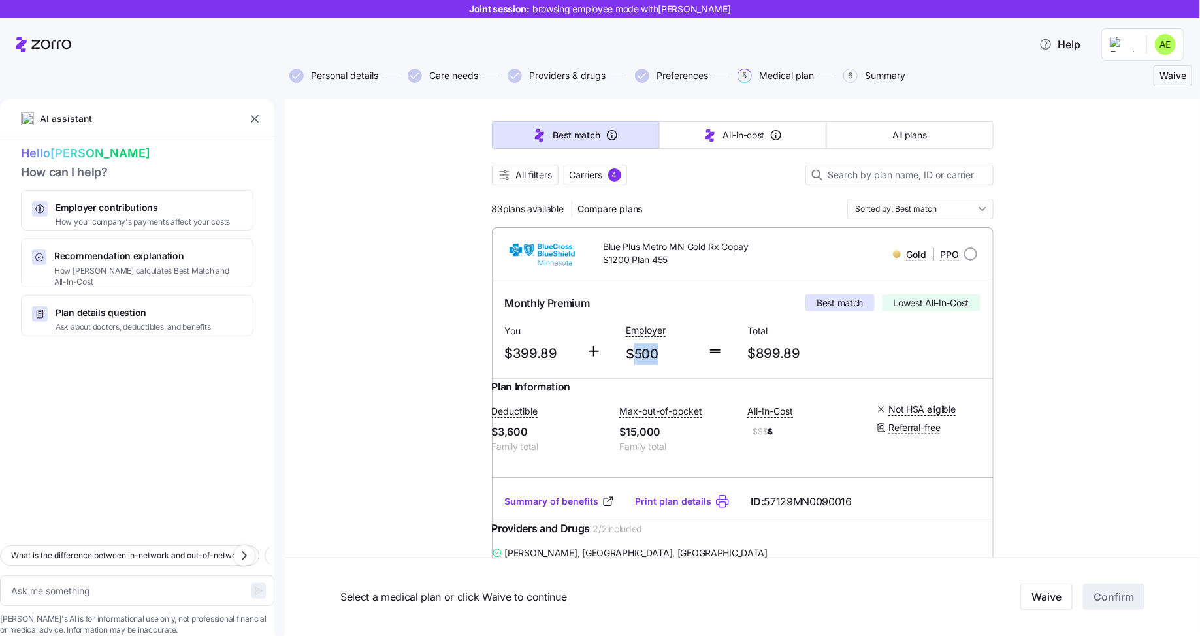
click at [654, 354] on span "$500" at bounding box center [661, 354] width 71 height 22
drag, startPoint x: 745, startPoint y: 353, endPoint x: 808, endPoint y: 351, distance: 63.4
click at [808, 351] on span "$899.89" at bounding box center [803, 354] width 111 height 22
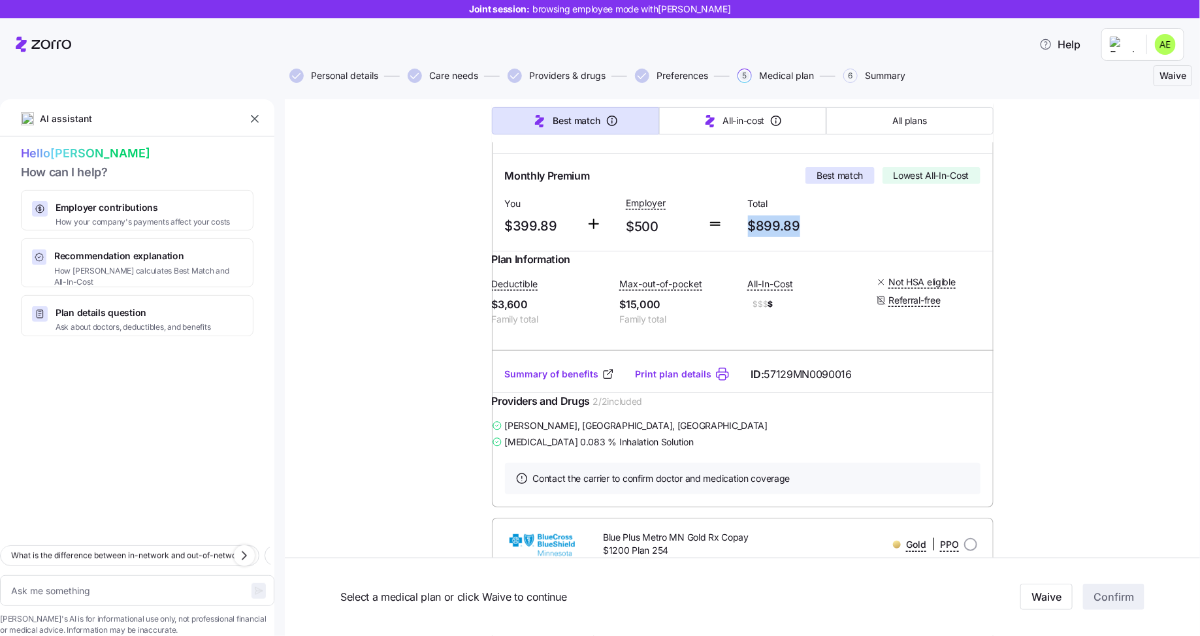
scroll to position [236, 0]
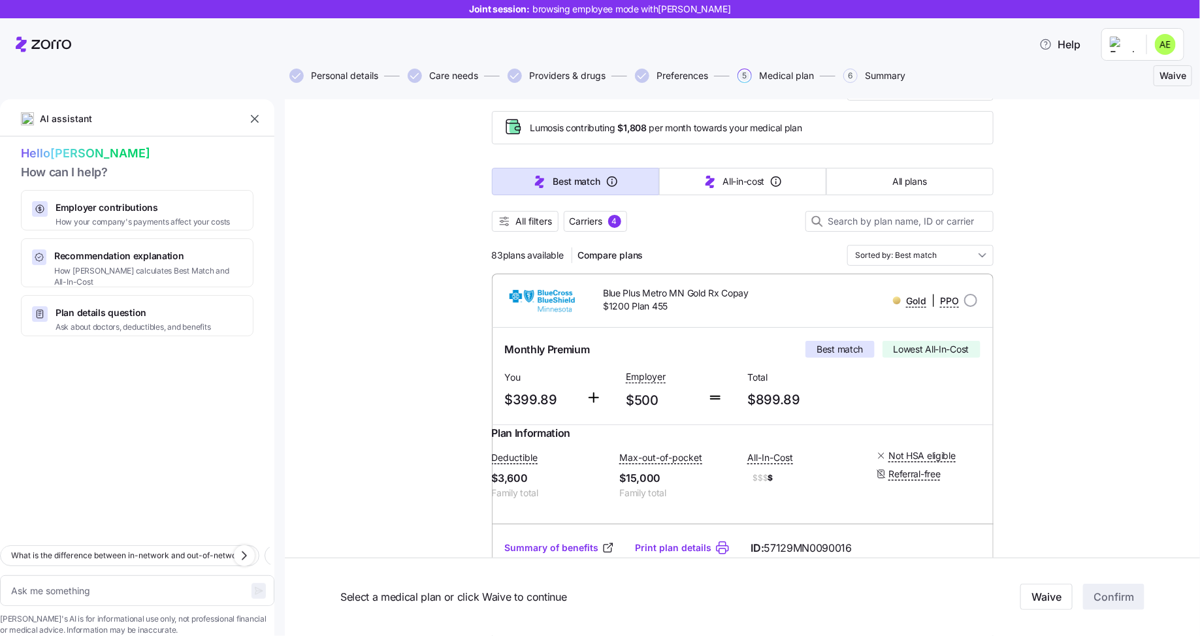
scroll to position [0, 0]
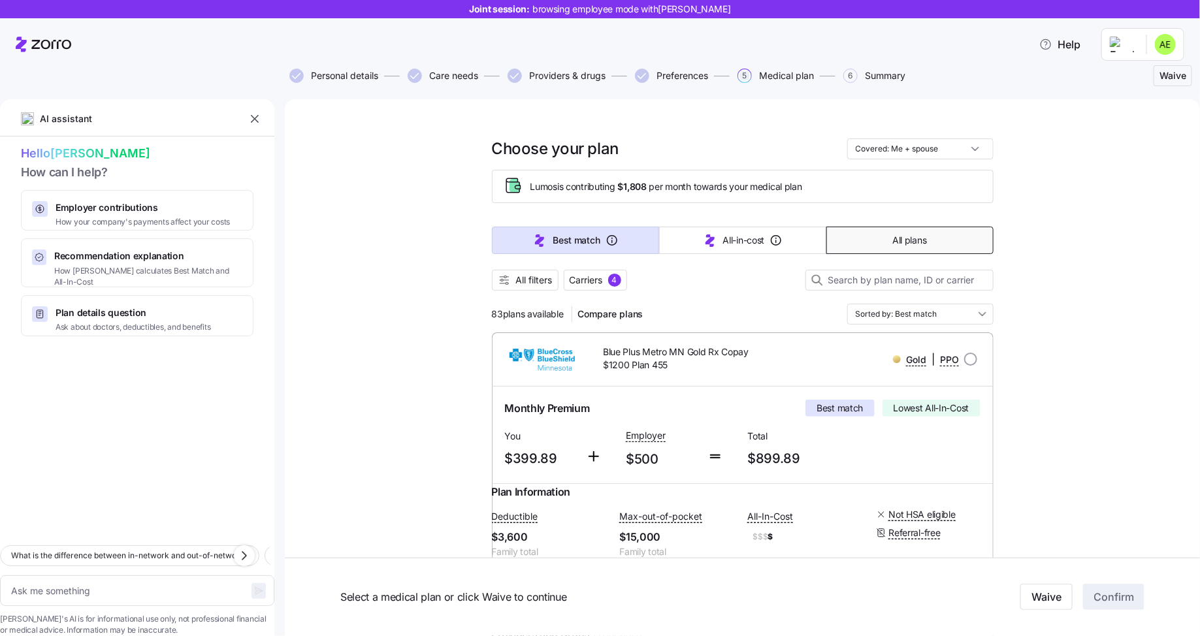
click at [892, 237] on span "All plans" at bounding box center [909, 240] width 34 height 13
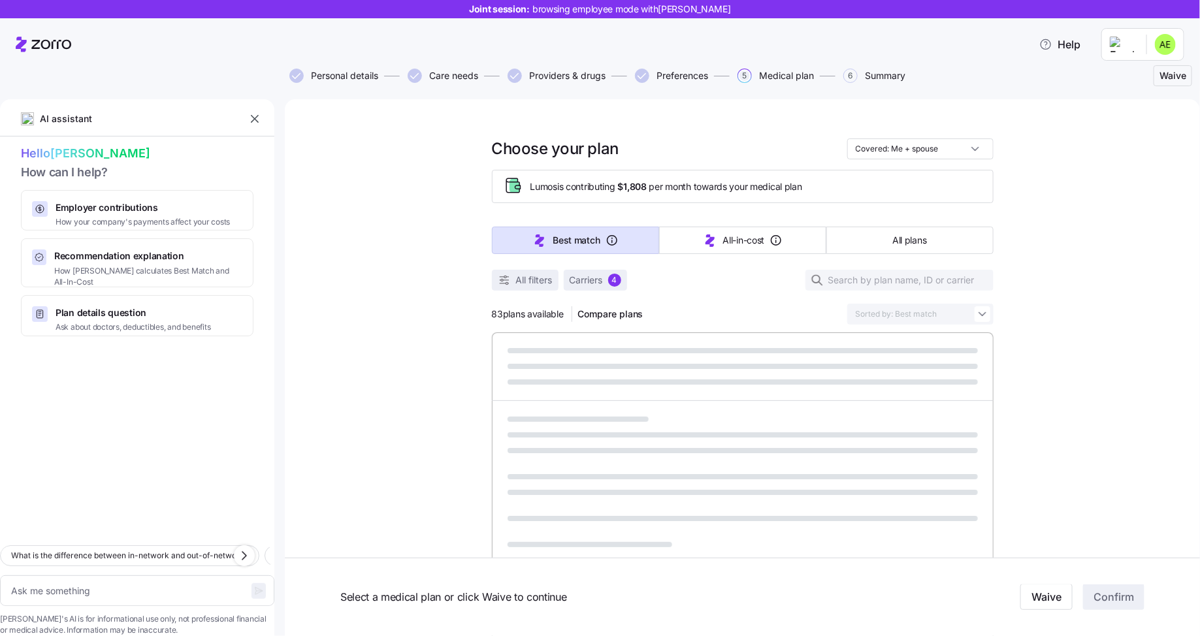
type textarea "x"
type input "Sorted by: Premium"
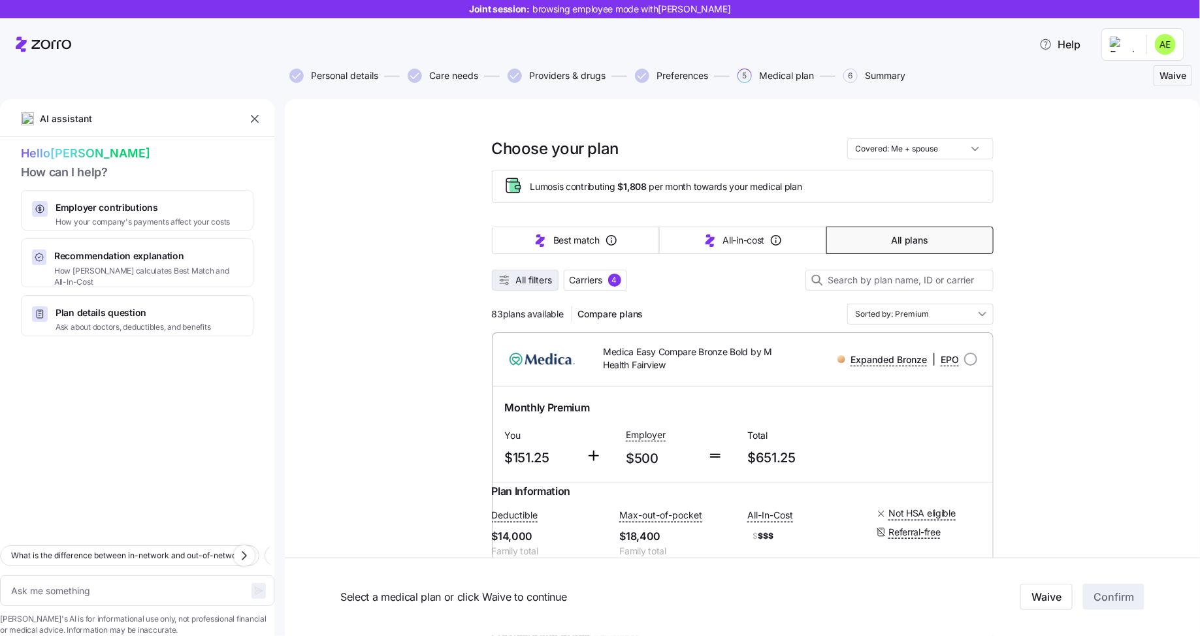
click at [525, 285] on span "All filters" at bounding box center [534, 280] width 37 height 13
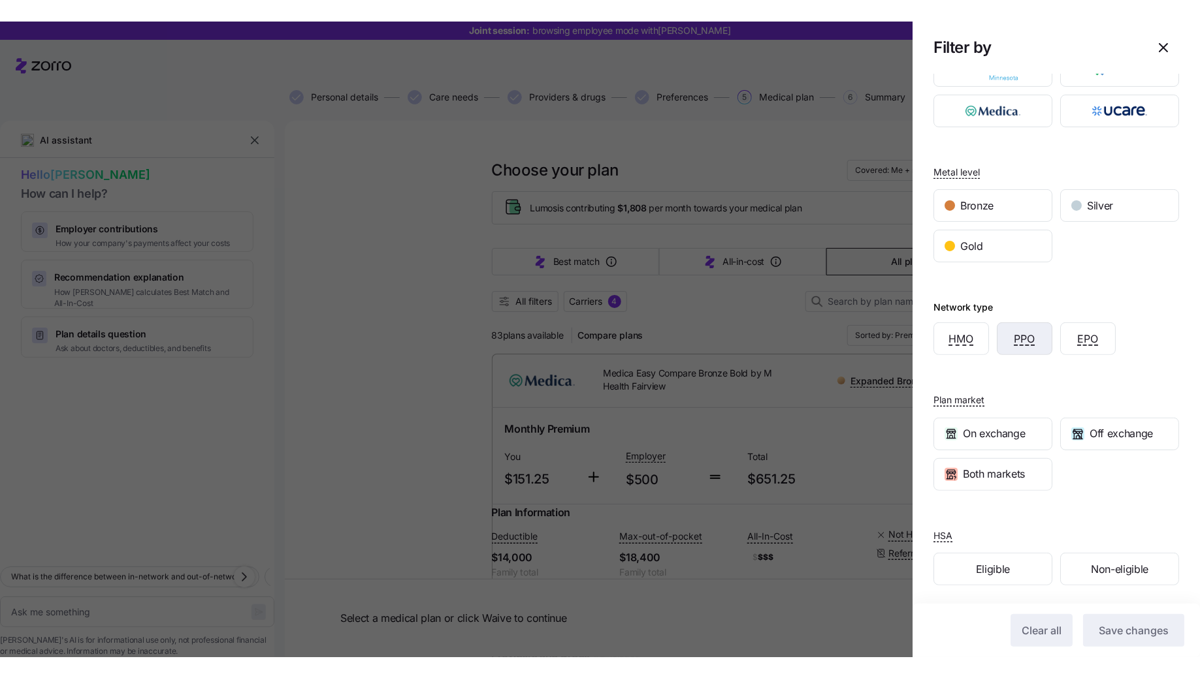
scroll to position [54, 0]
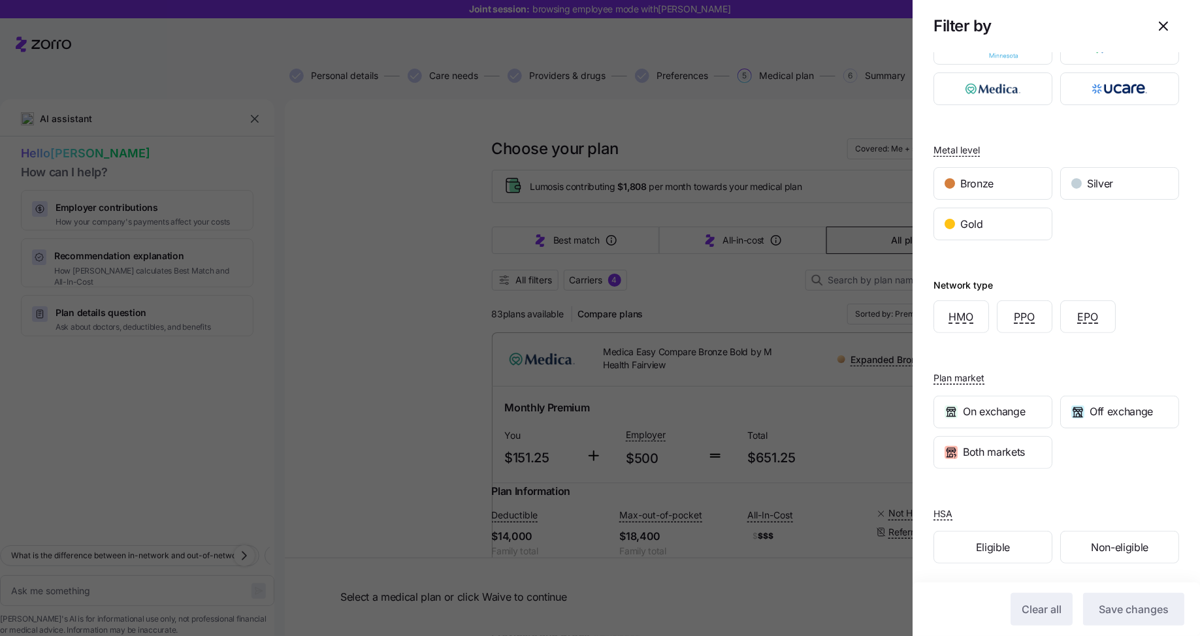
click at [1155, 31] on icon "button" at bounding box center [1163, 26] width 16 height 16
type textarea "x"
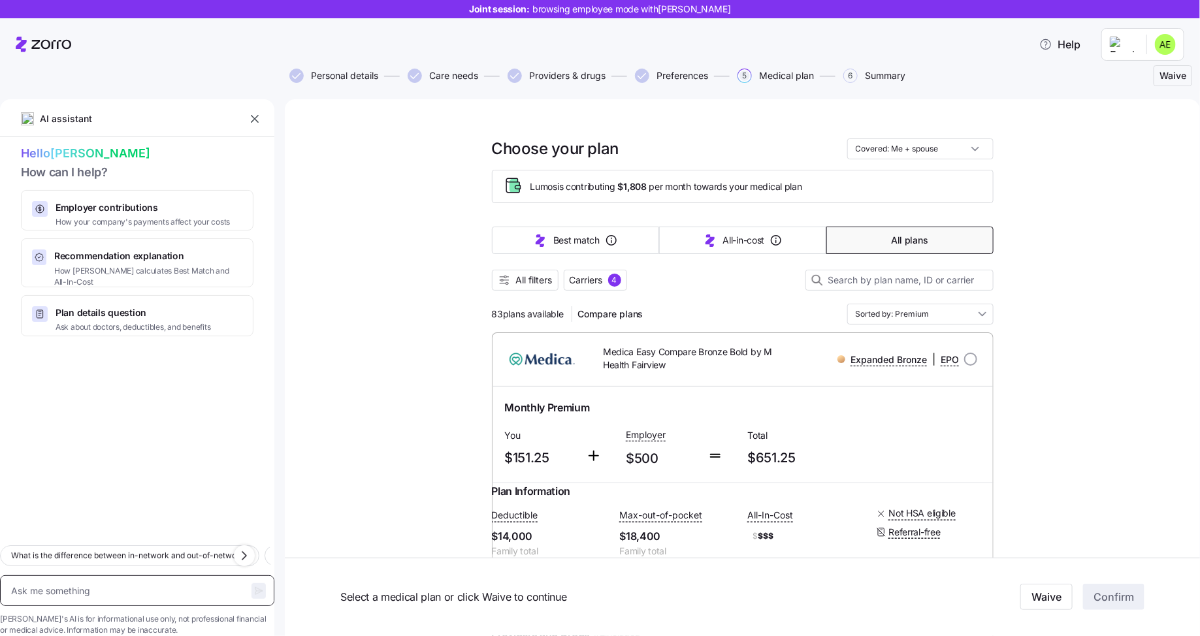
click at [125, 575] on textarea at bounding box center [137, 590] width 274 height 31
click at [965, 357] on input "radio" at bounding box center [970, 359] width 13 height 13
radio input "true"
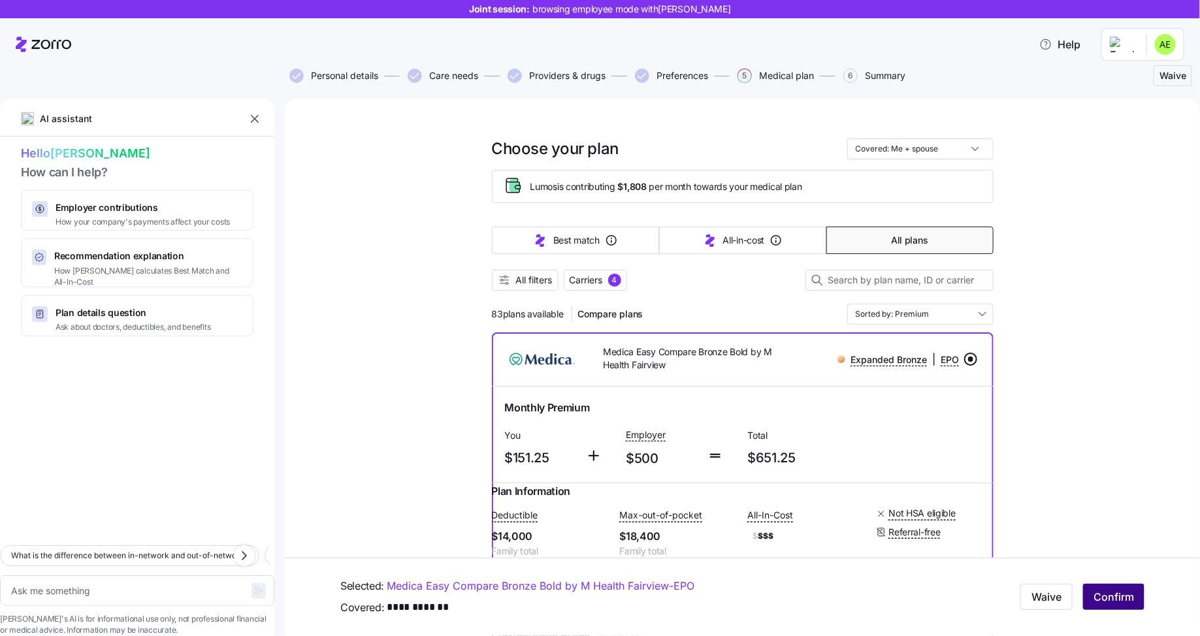
click at [1107, 595] on span "Confirm" at bounding box center [1113, 598] width 40 height 16
type textarea "x"
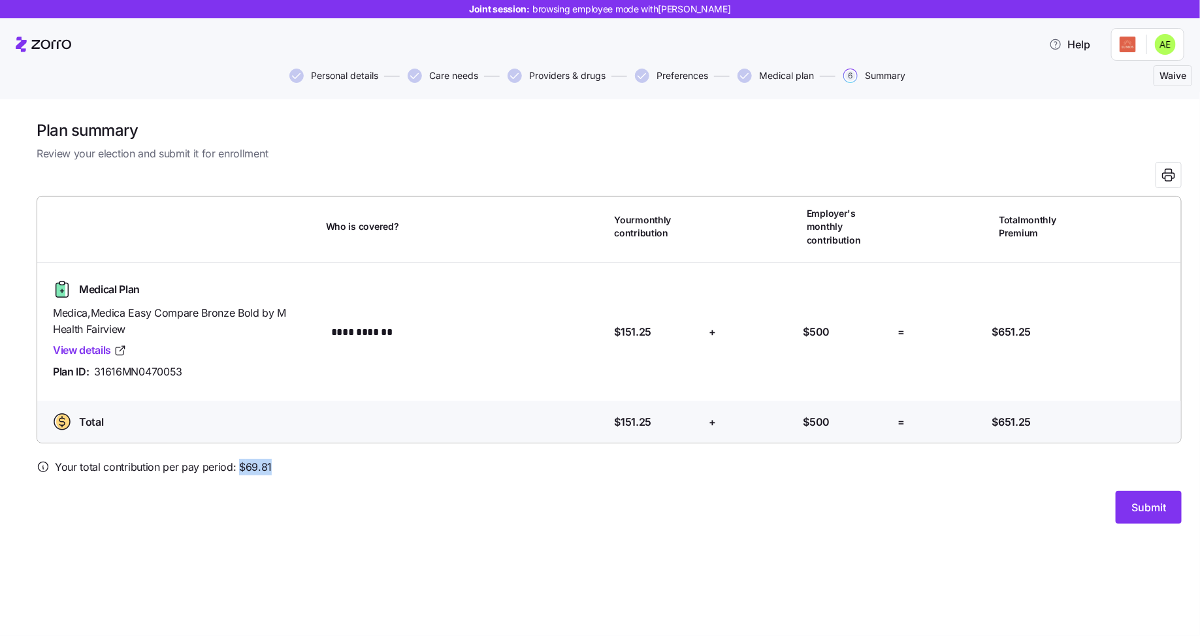
drag, startPoint x: 236, startPoint y: 454, endPoint x: 274, endPoint y: 454, distance: 37.9
click at [274, 459] on div "Your total contribution per pay period: $ 69.81" at bounding box center [609, 467] width 1145 height 16
click at [880, 492] on div "Submit" at bounding box center [609, 507] width 1145 height 33
click at [1132, 500] on span "Submit" at bounding box center [1148, 508] width 35 height 16
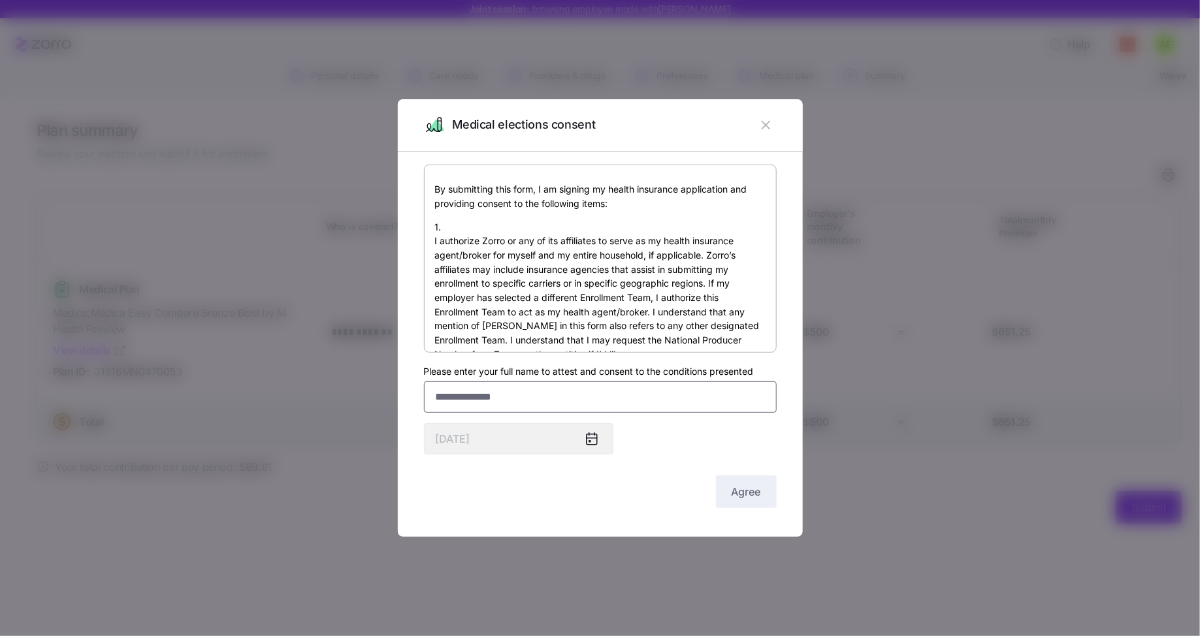
click at [583, 402] on input "Please enter your full name to attest and consent to the conditions presented" at bounding box center [600, 396] width 353 height 31
type input "*******"
click at [744, 490] on span "Agree" at bounding box center [745, 492] width 29 height 16
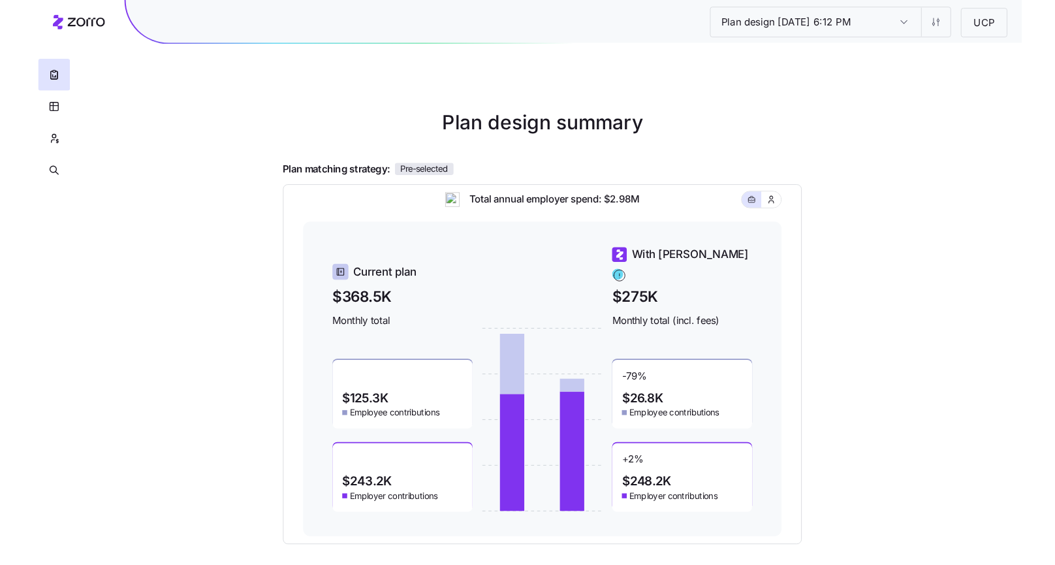
scroll to position [113, 0]
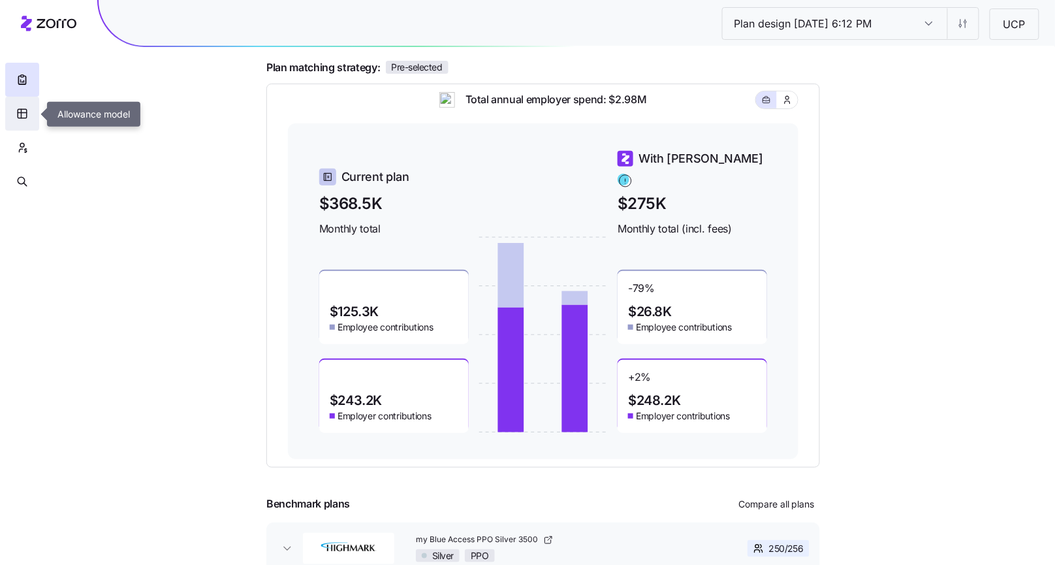
click at [19, 118] on icon "button" at bounding box center [22, 113] width 9 height 9
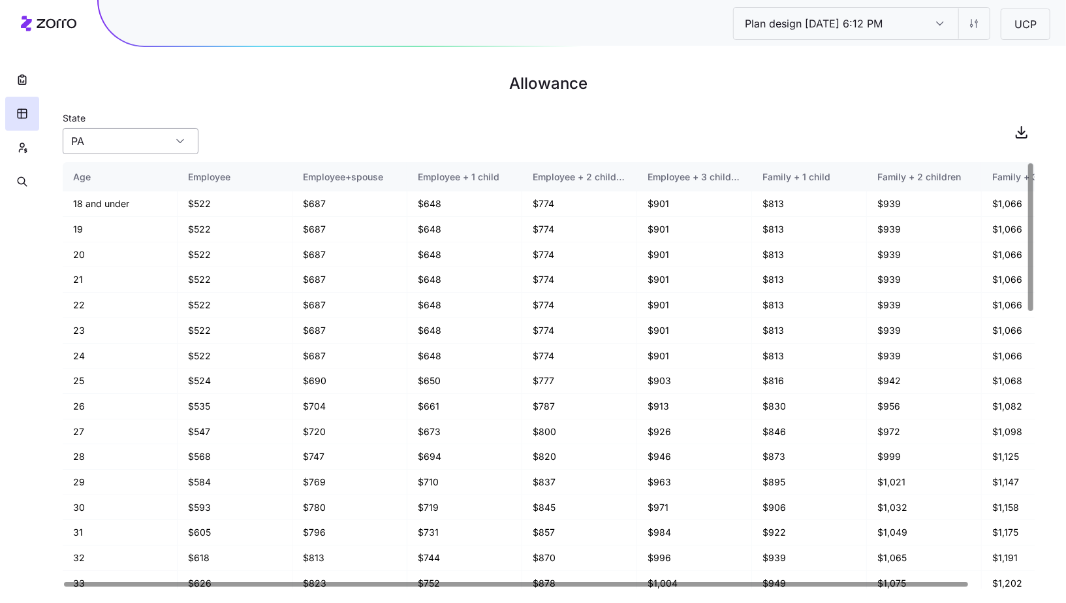
click at [181, 146] on div "PA" at bounding box center [131, 141] width 136 height 26
click at [422, 140] on div "State [US_STATE]" at bounding box center [549, 132] width 972 height 44
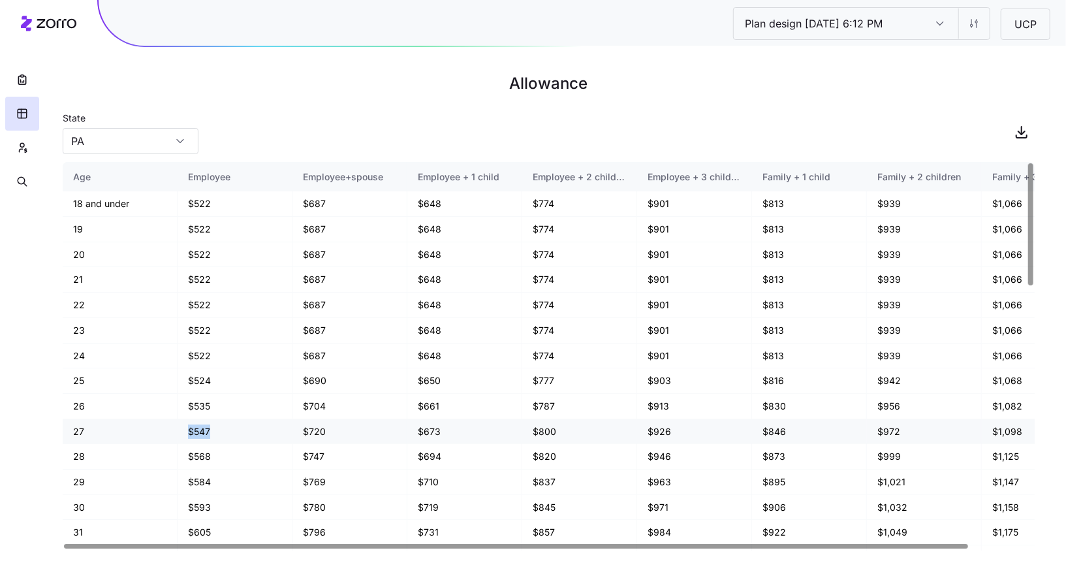
drag, startPoint x: 188, startPoint y: 427, endPoint x: 237, endPoint y: 427, distance: 49.0
click at [237, 427] on td "$547" at bounding box center [235, 431] width 115 height 25
click at [227, 428] on td "$547" at bounding box center [235, 431] width 115 height 25
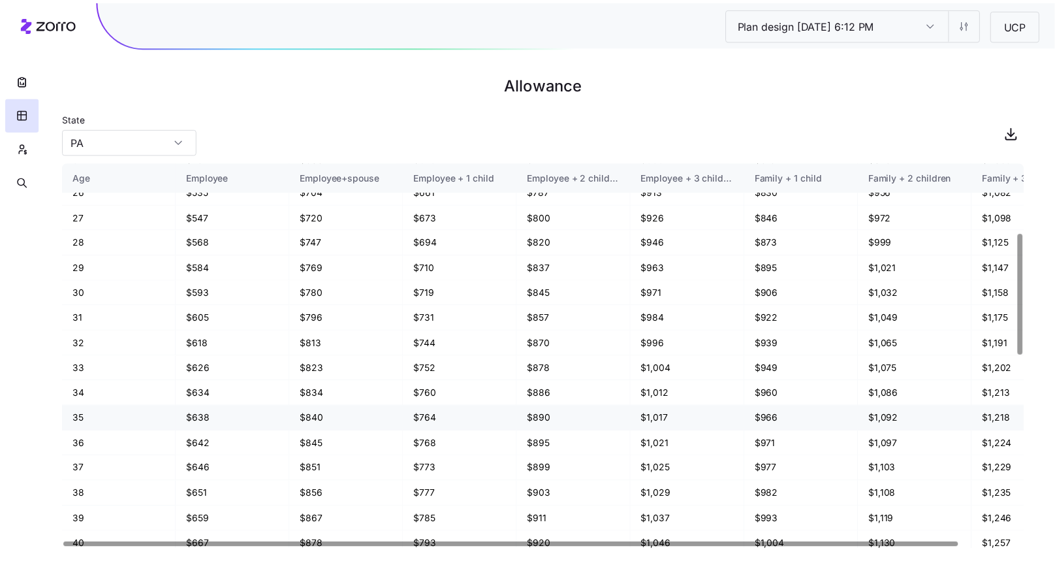
scroll to position [244, 0]
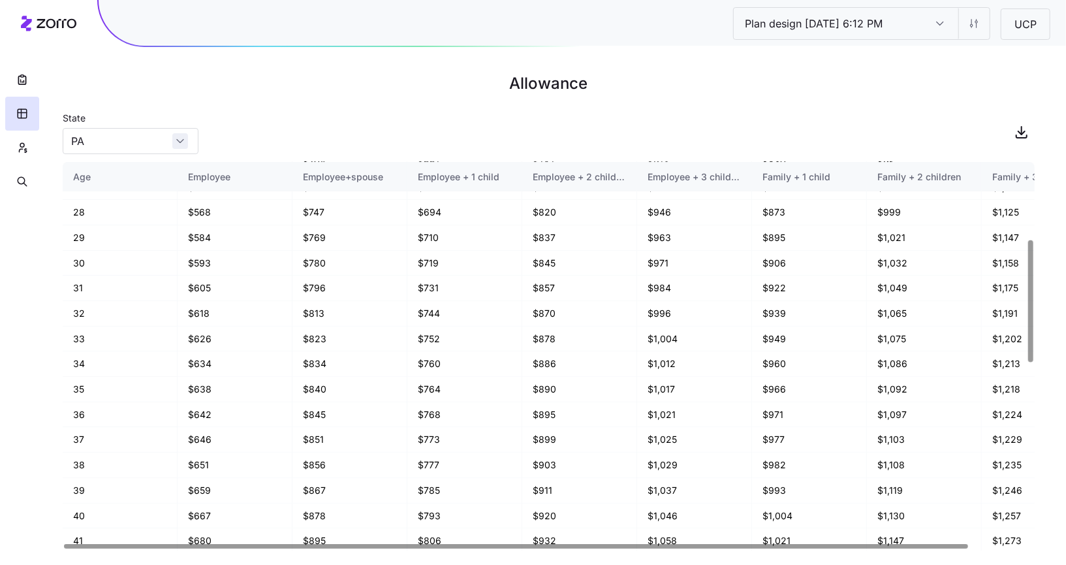
click at [173, 135] on div "PA" at bounding box center [131, 141] width 136 height 26
click at [179, 144] on div "PA" at bounding box center [131, 141] width 136 height 26
click at [223, 141] on div "State [US_STATE]" at bounding box center [549, 132] width 972 height 44
click at [20, 74] on icon "button" at bounding box center [22, 79] width 13 height 13
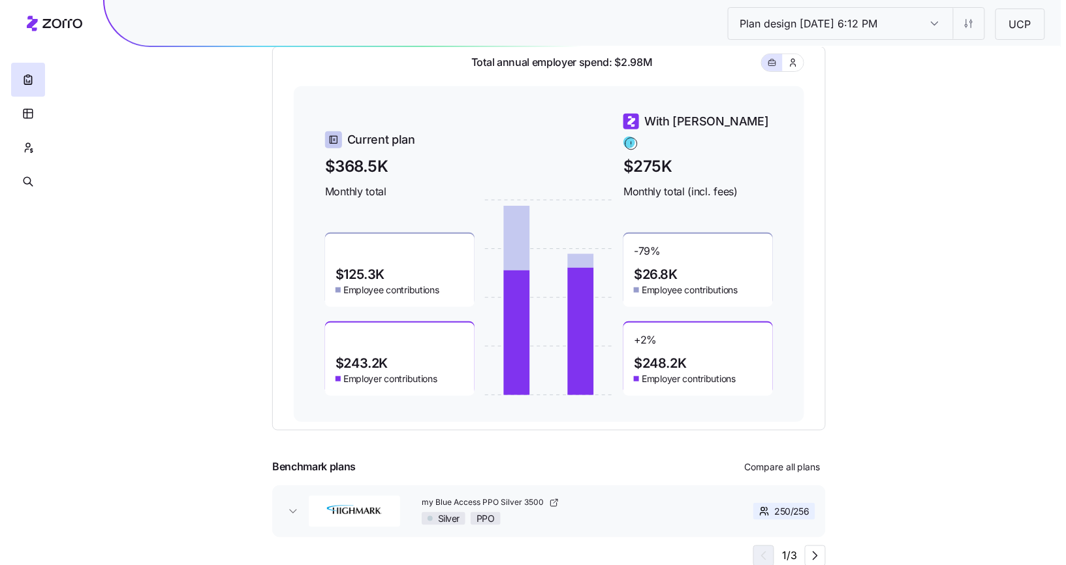
scroll to position [151, 0]
click at [773, 473] on button "Compare all plans" at bounding box center [776, 466] width 87 height 21
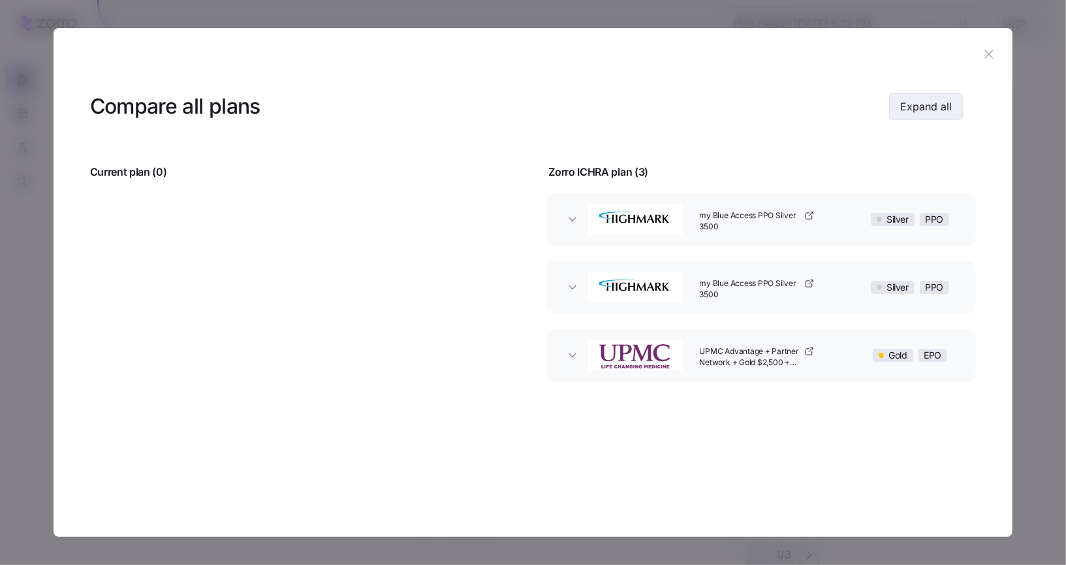
click at [925, 110] on span "Expand all" at bounding box center [927, 107] width 52 height 16
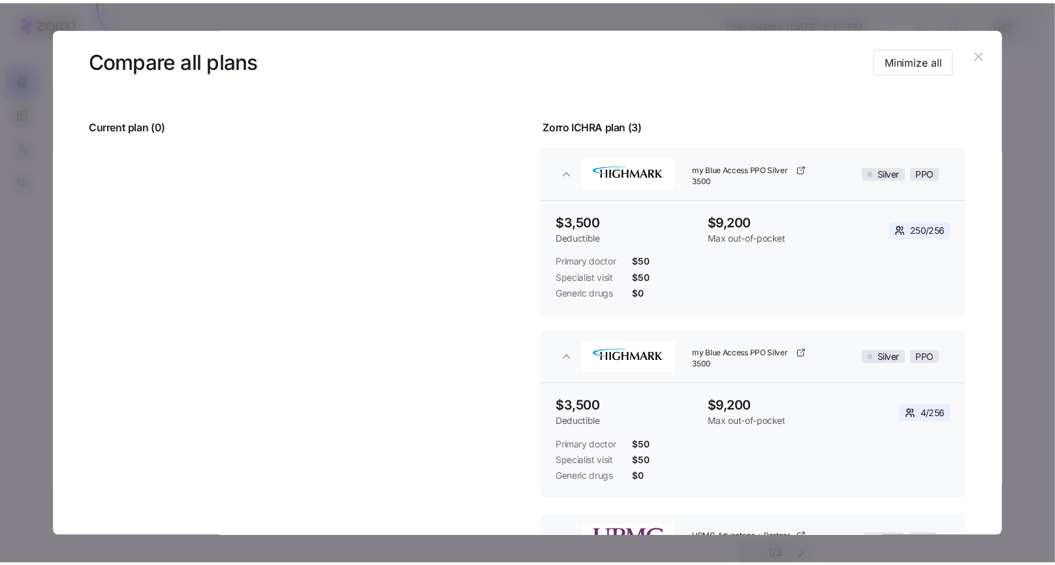
scroll to position [34, 0]
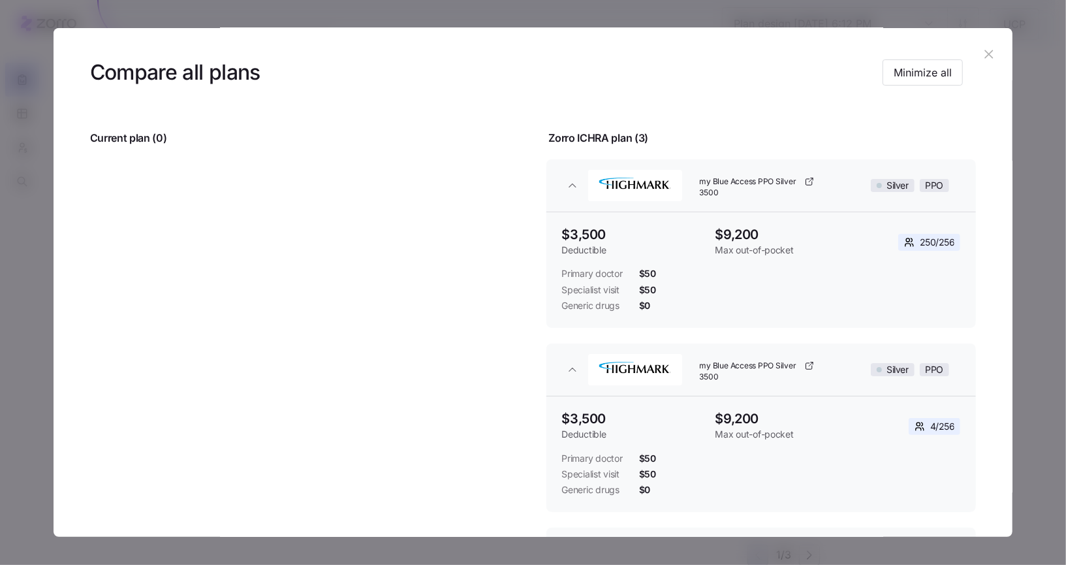
click at [982, 57] on icon "button" at bounding box center [989, 54] width 14 height 14
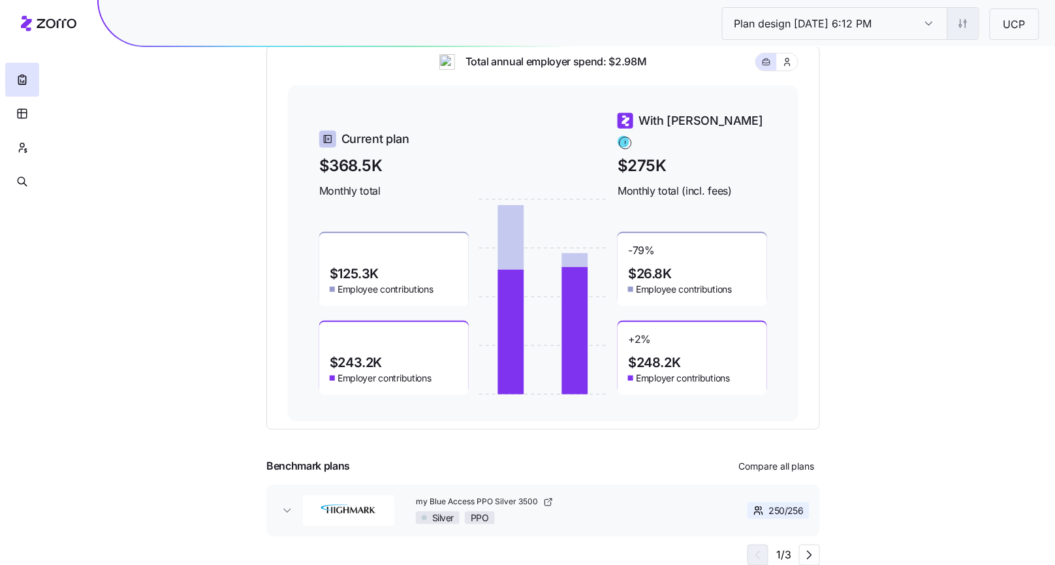
click at [966, 25] on html "Plan design [DATE] 6:12 PM Plan design [DATE] 6:12 PM UCP Plan design summary P…" at bounding box center [527, 207] width 1055 height 716
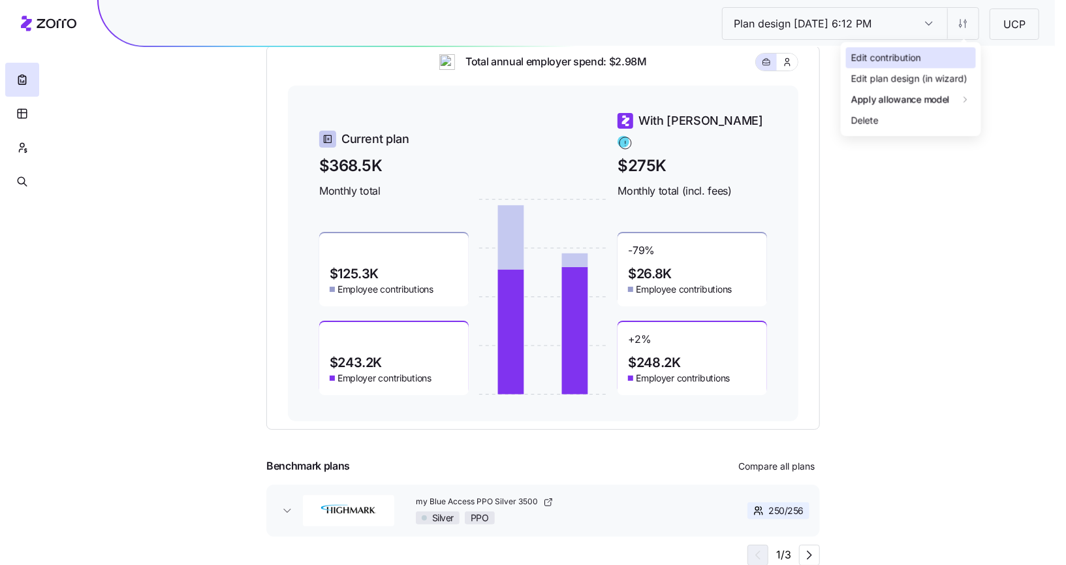
click at [945, 58] on div "Edit contribution" at bounding box center [911, 57] width 130 height 21
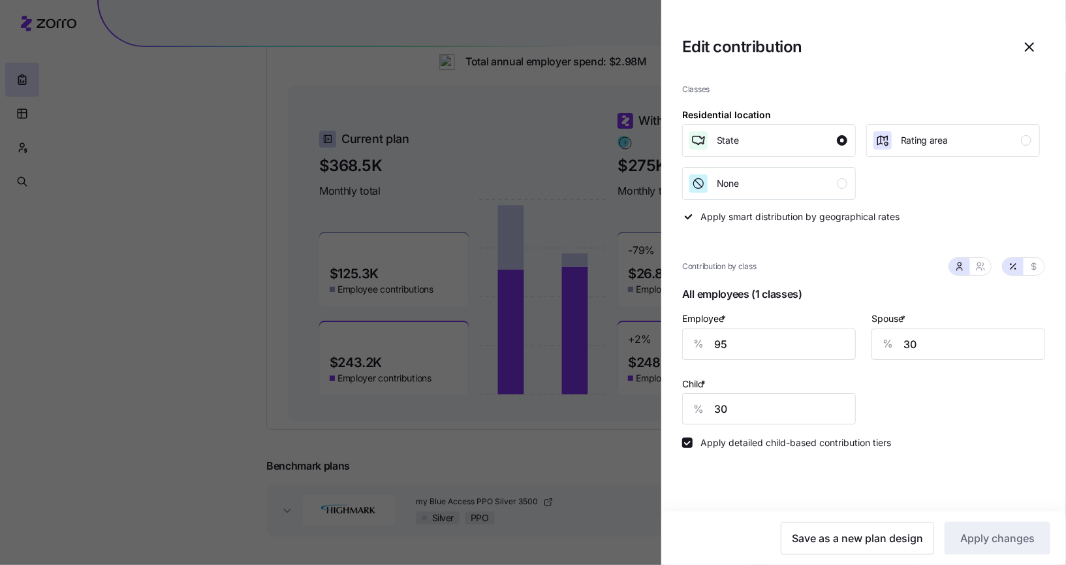
click at [599, 442] on div at bounding box center [533, 282] width 1066 height 565
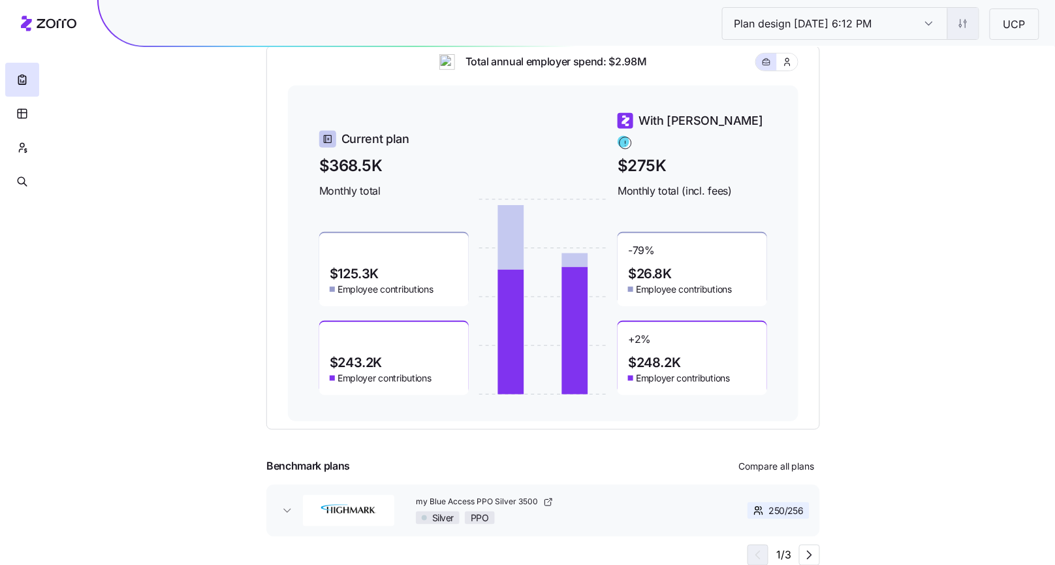
click at [972, 32] on html "Plan design [DATE] 6:12 PM Plan design [DATE] 6:12 PM UCP Plan design summary P…" at bounding box center [527, 207] width 1055 height 716
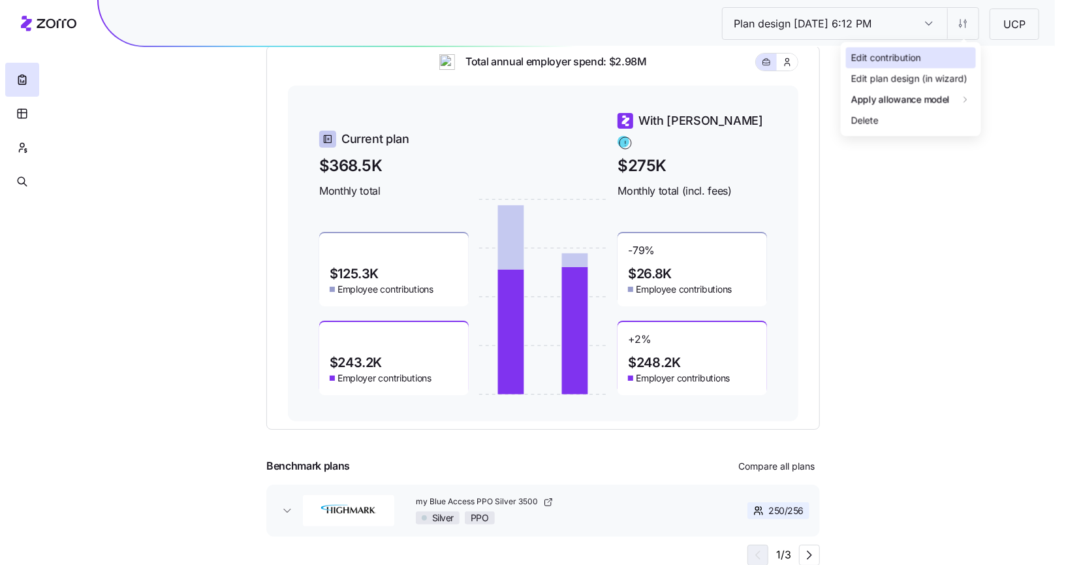
click at [951, 50] on div "Edit contribution" at bounding box center [911, 57] width 130 height 21
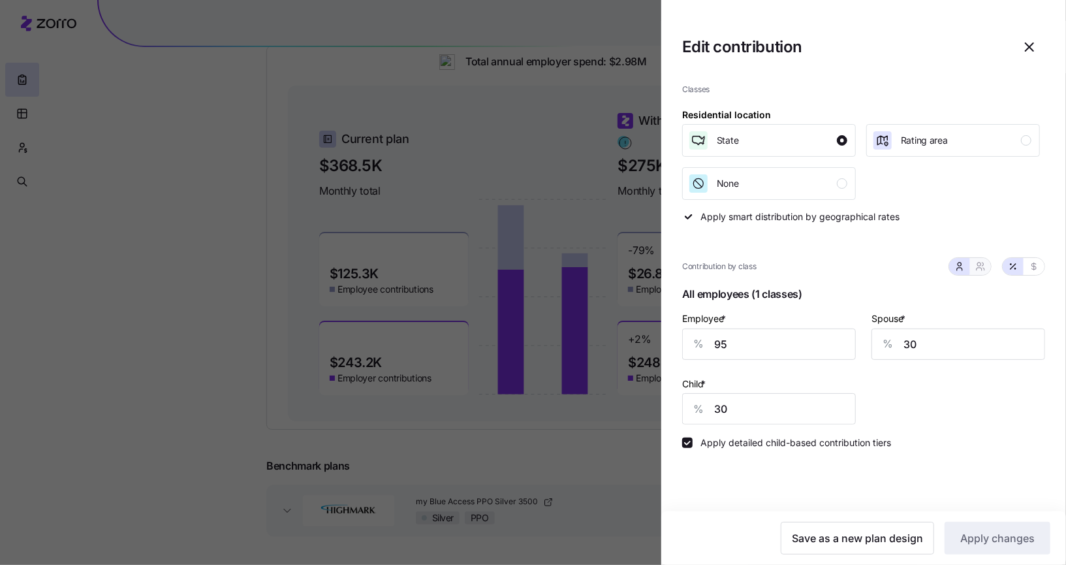
click at [987, 272] on button "button" at bounding box center [980, 266] width 21 height 17
type input "63"
type input "69"
click at [1031, 44] on icon "button" at bounding box center [1030, 47] width 16 height 16
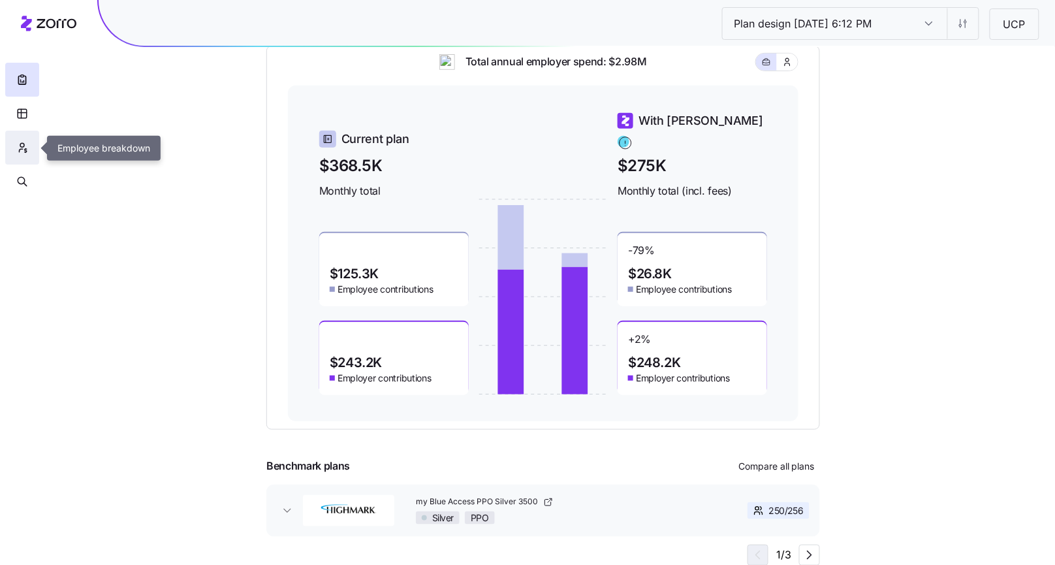
click at [24, 149] on icon "button" at bounding box center [22, 147] width 12 height 13
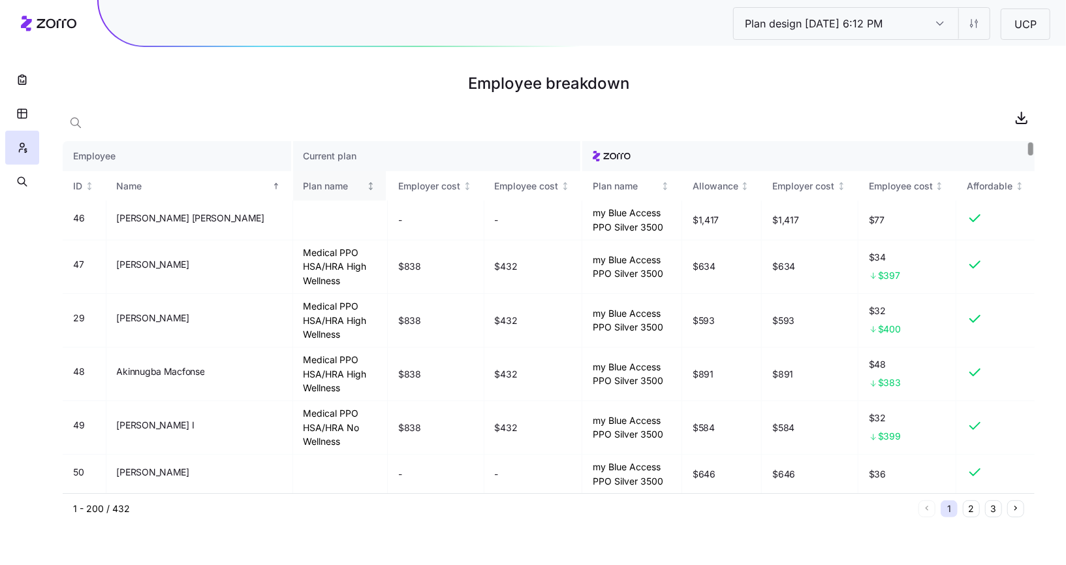
click at [366, 187] on icon "Not sorted" at bounding box center [370, 186] width 9 height 9
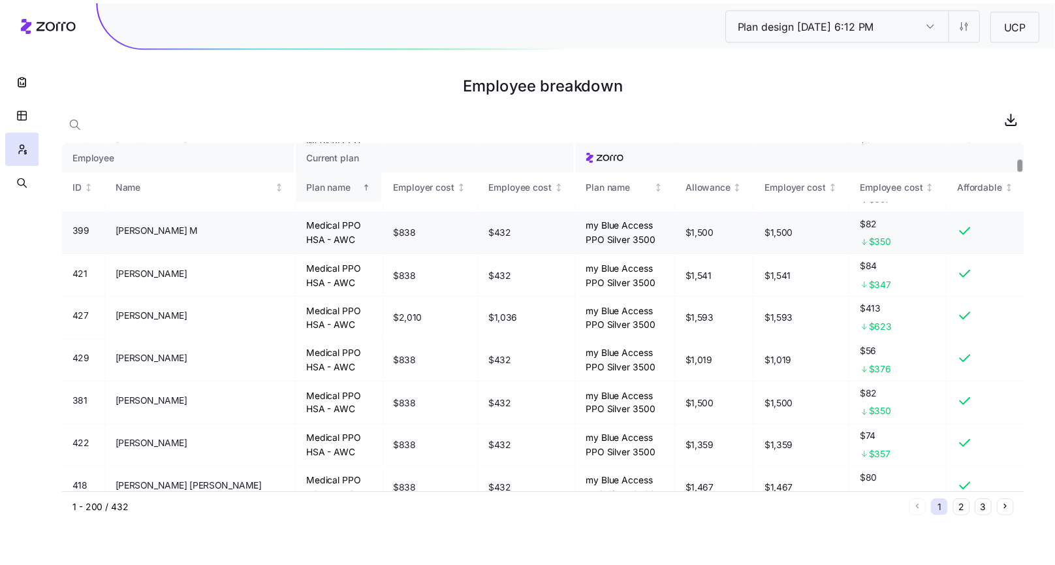
scroll to position [478, 0]
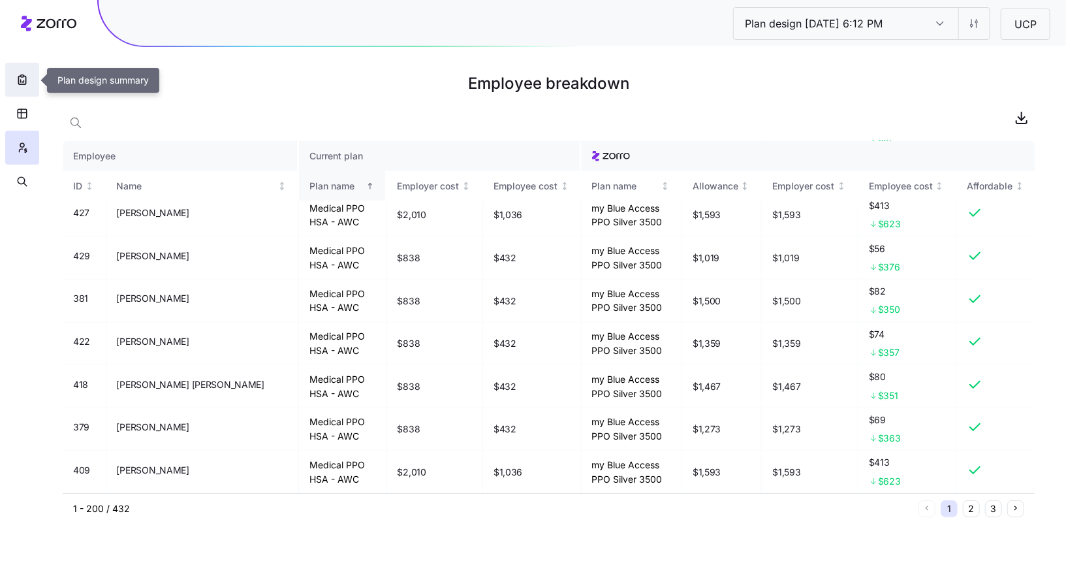
click at [22, 81] on icon "button" at bounding box center [22, 79] width 13 height 13
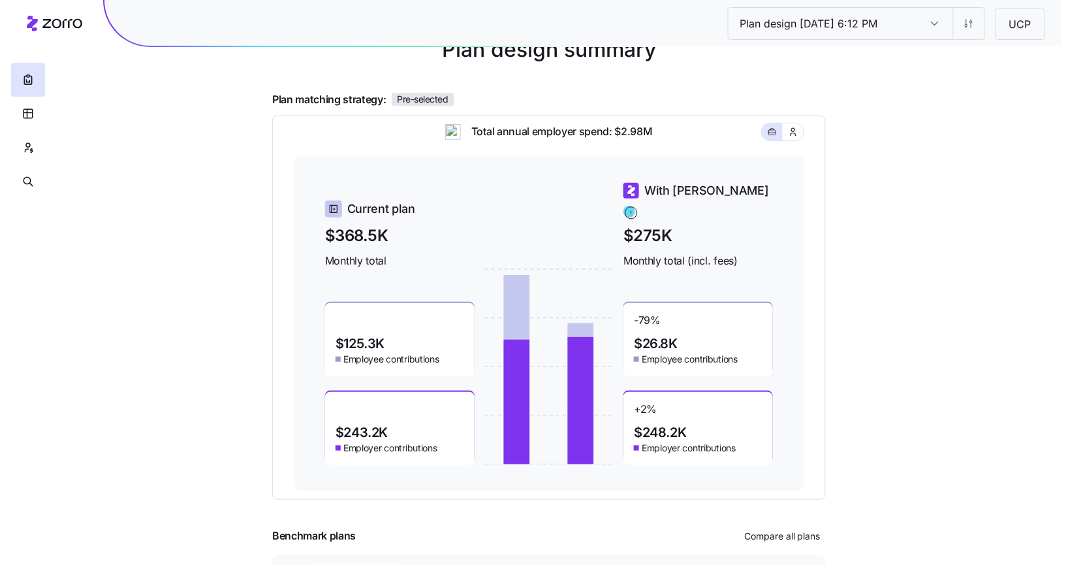
scroll to position [80, 0]
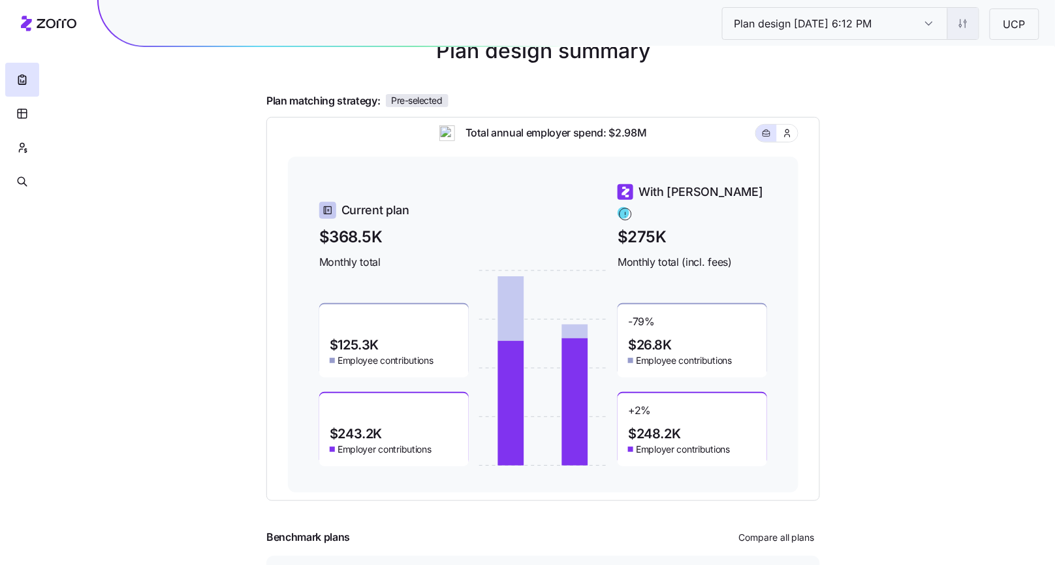
click at [960, 29] on html "Plan design [DATE] 6:12 PM Plan design [DATE] 6:12 PM UCP Plan design summary P…" at bounding box center [527, 278] width 1055 height 716
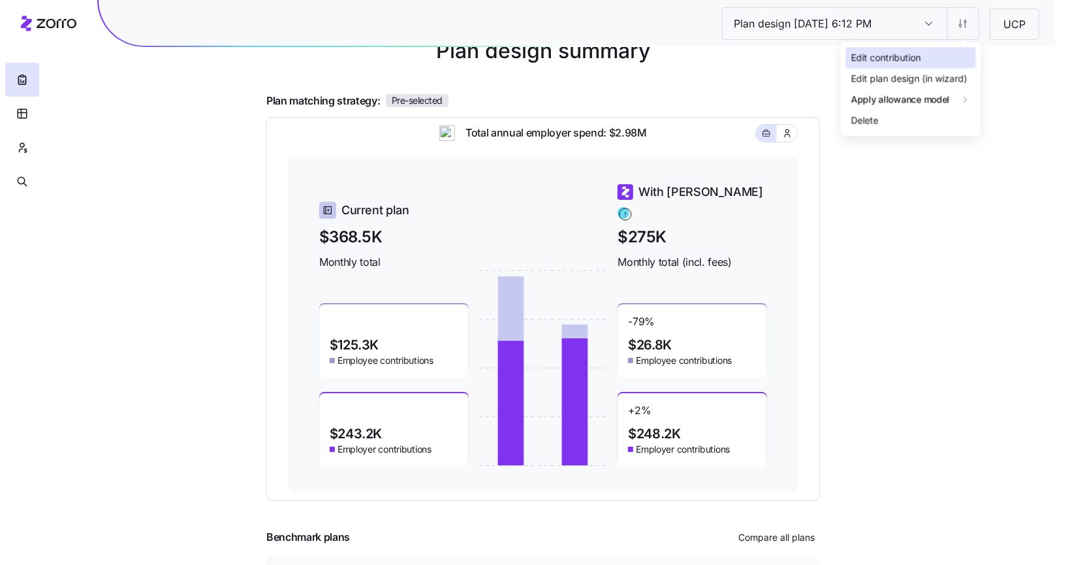
click at [906, 65] on div "Edit contribution" at bounding box center [911, 57] width 130 height 21
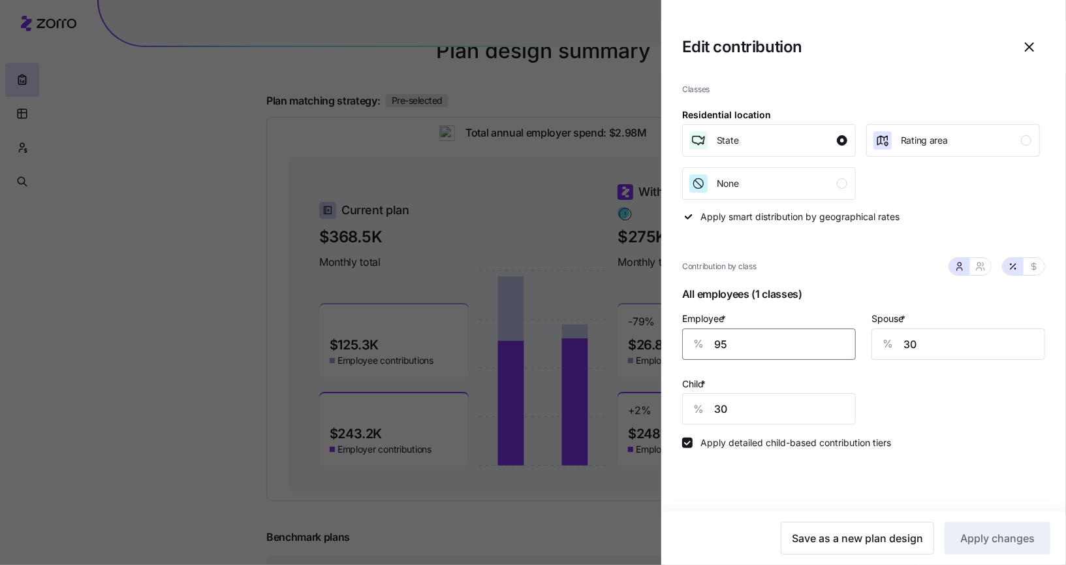
click at [795, 332] on input "95" at bounding box center [769, 343] width 174 height 31
type input "100"
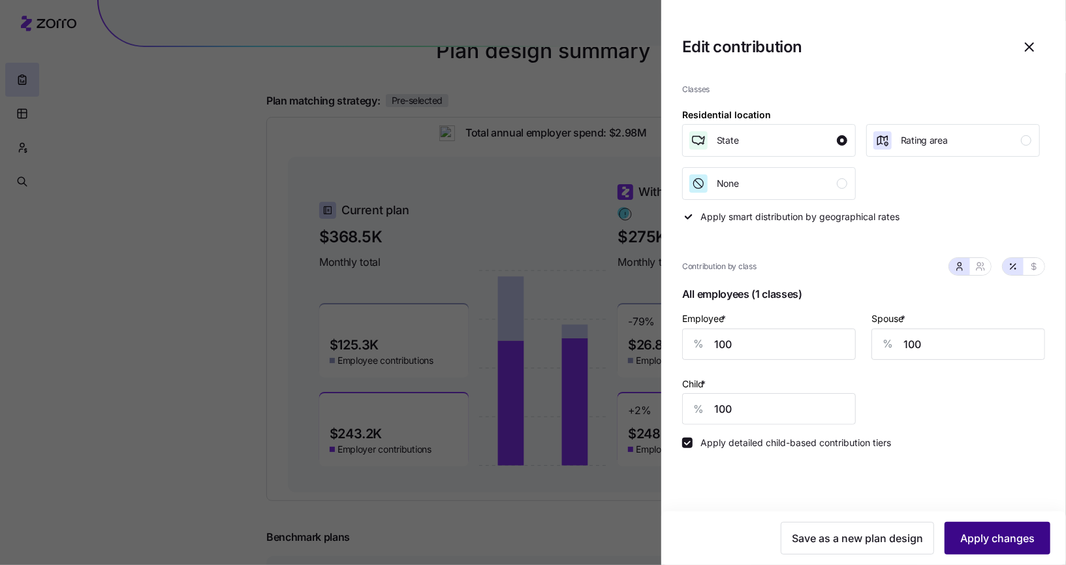
click at [1023, 549] on button "Apply changes" at bounding box center [998, 538] width 106 height 33
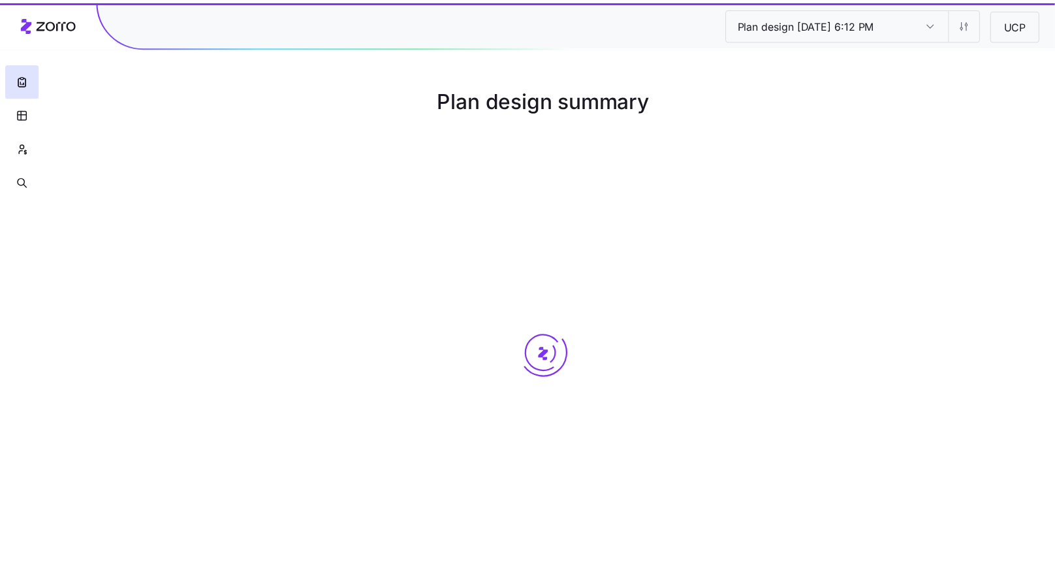
scroll to position [0, 0]
